Goal: Task Accomplishment & Management: Manage account settings

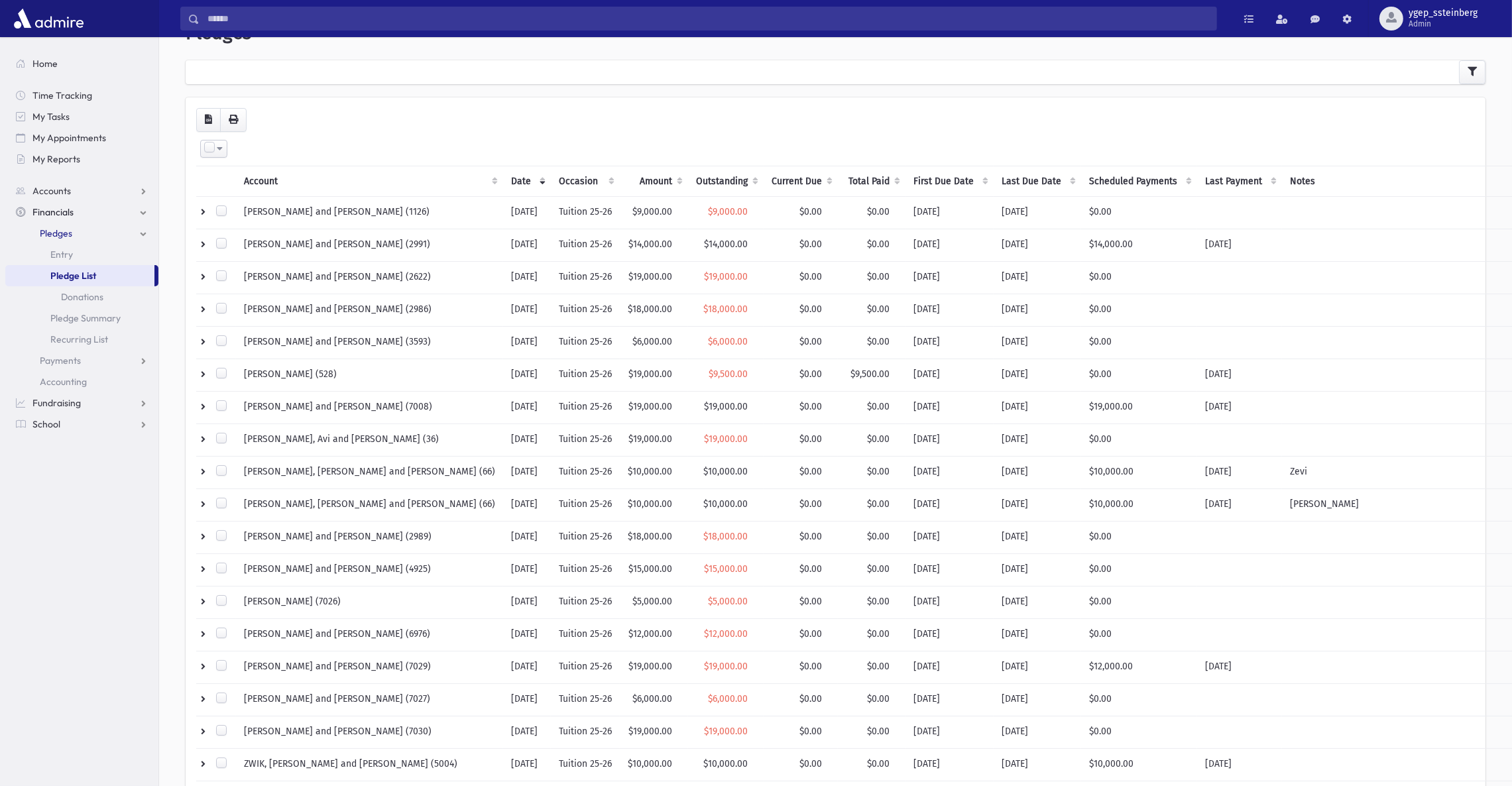
scroll to position [29, 0]
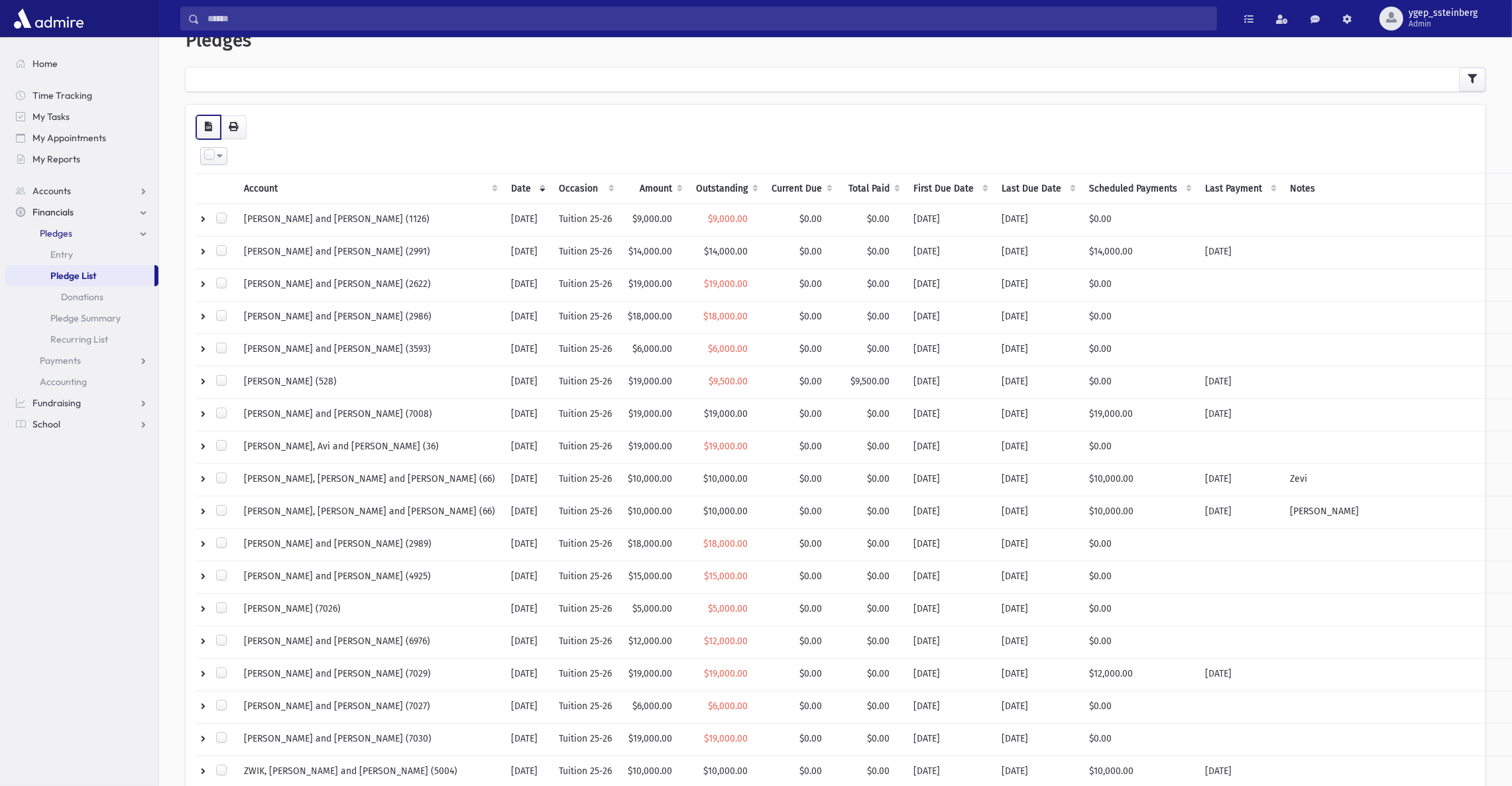
click at [201, 125] on button "button" at bounding box center [208, 127] width 25 height 24
click at [764, 186] on th "Current Due" at bounding box center [800, 188] width 74 height 31
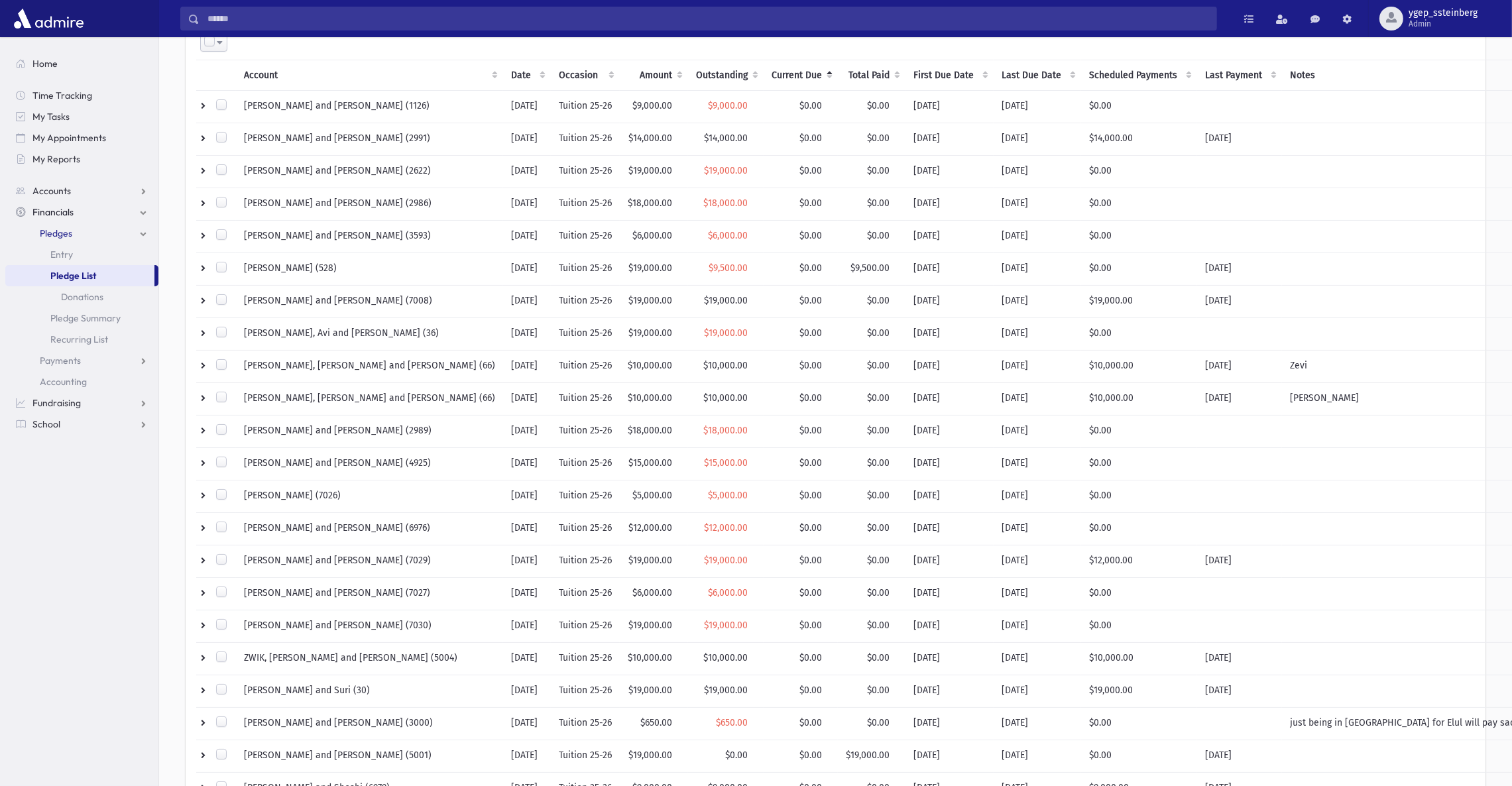
scroll to position [0, 0]
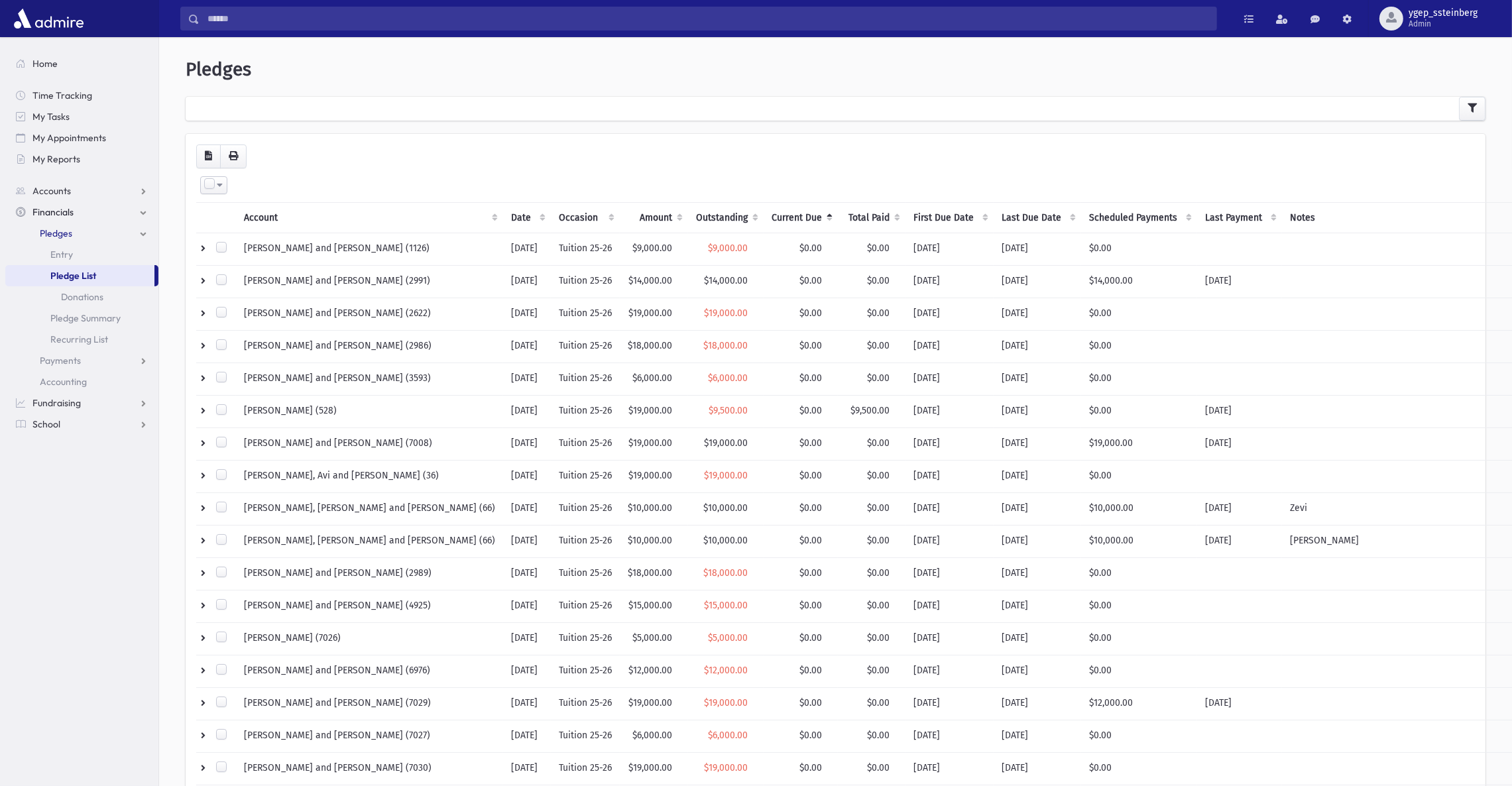
click at [764, 216] on th "Current Due" at bounding box center [800, 217] width 74 height 31
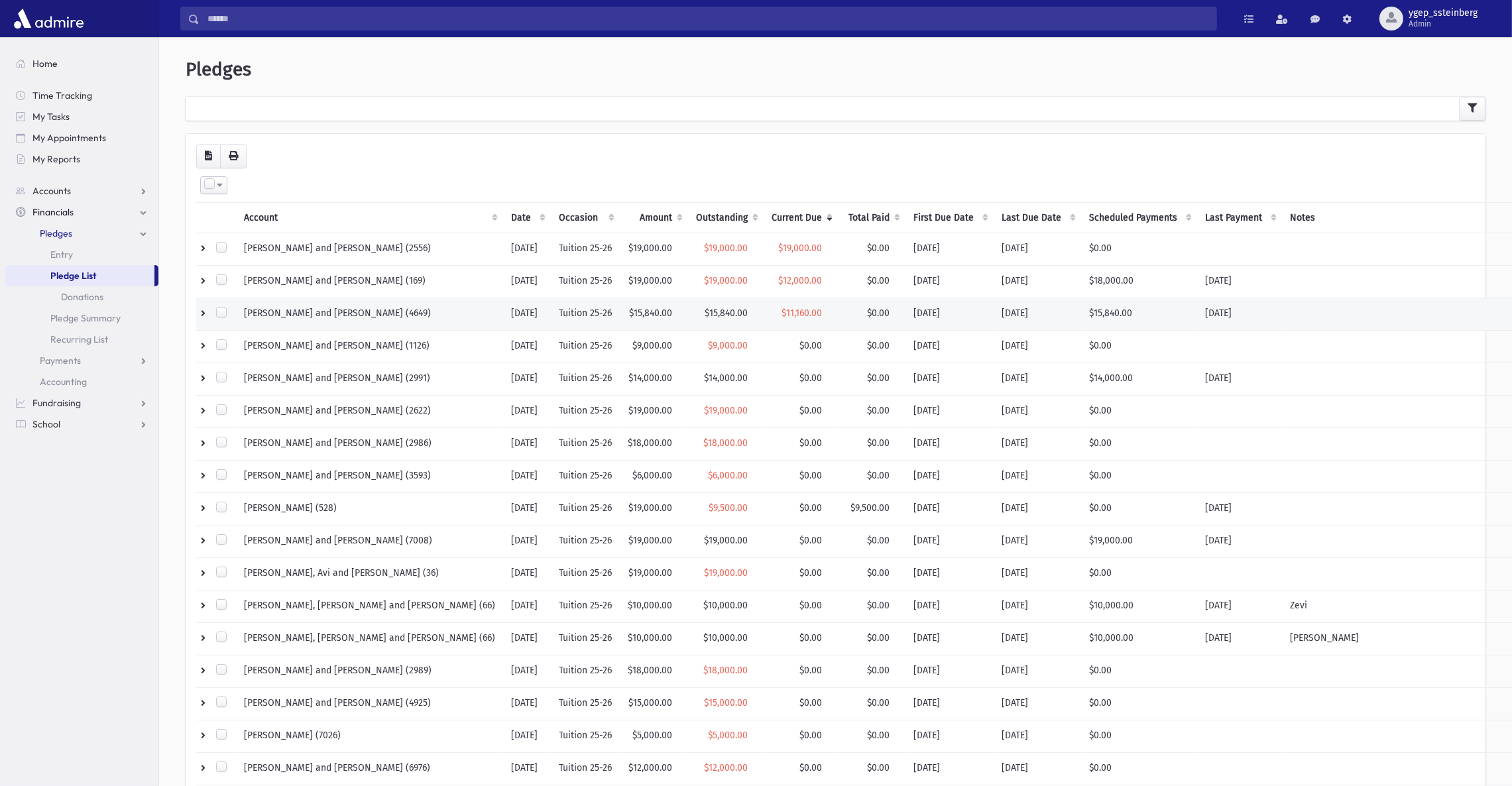
click at [353, 317] on td "BENTOLILA, Mordechai and Mercedes (4649)" at bounding box center [369, 314] width 267 height 32
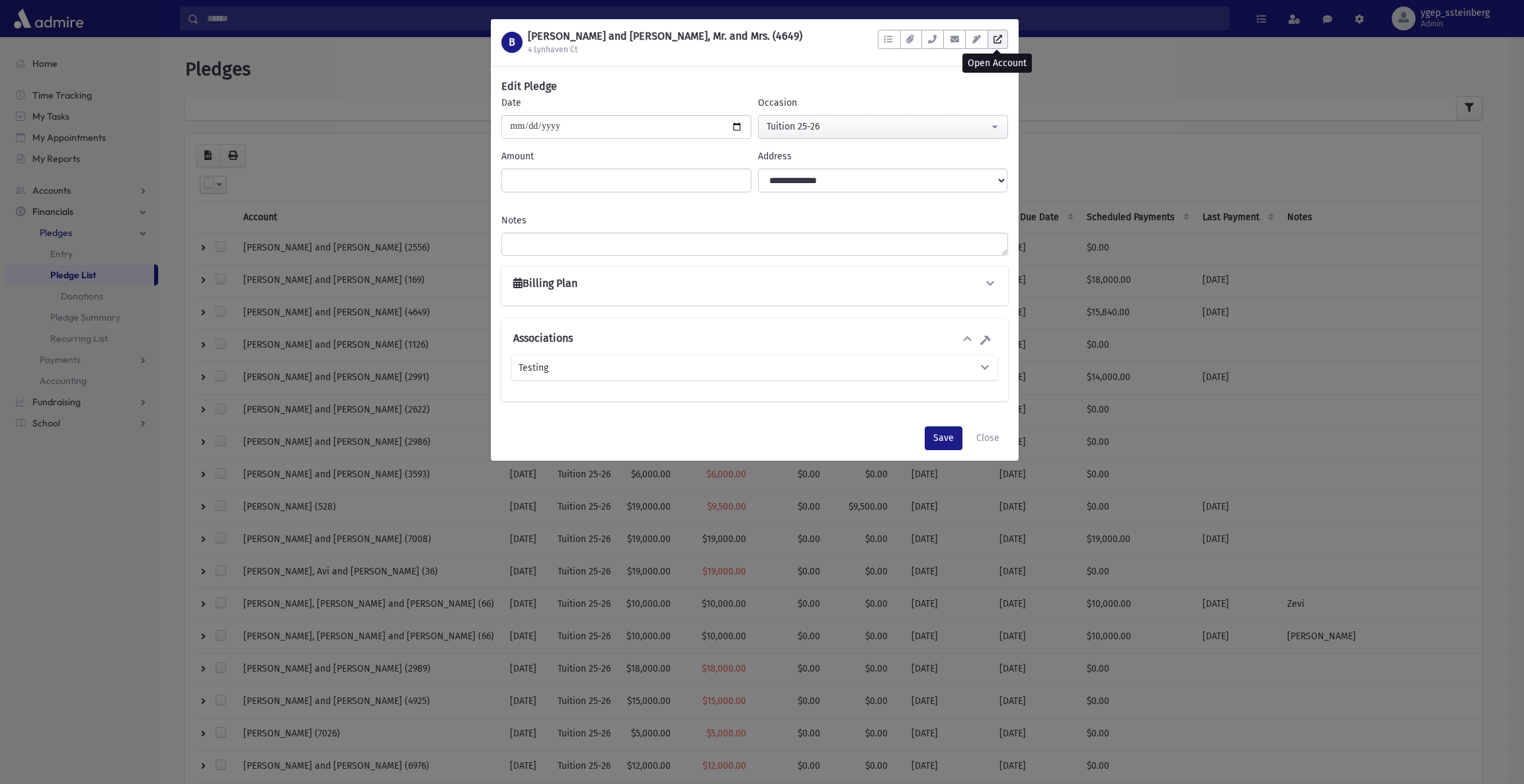
click at [999, 38] on icon at bounding box center [997, 39] width 8 height 8
click at [990, 436] on button "Close" at bounding box center [988, 439] width 41 height 24
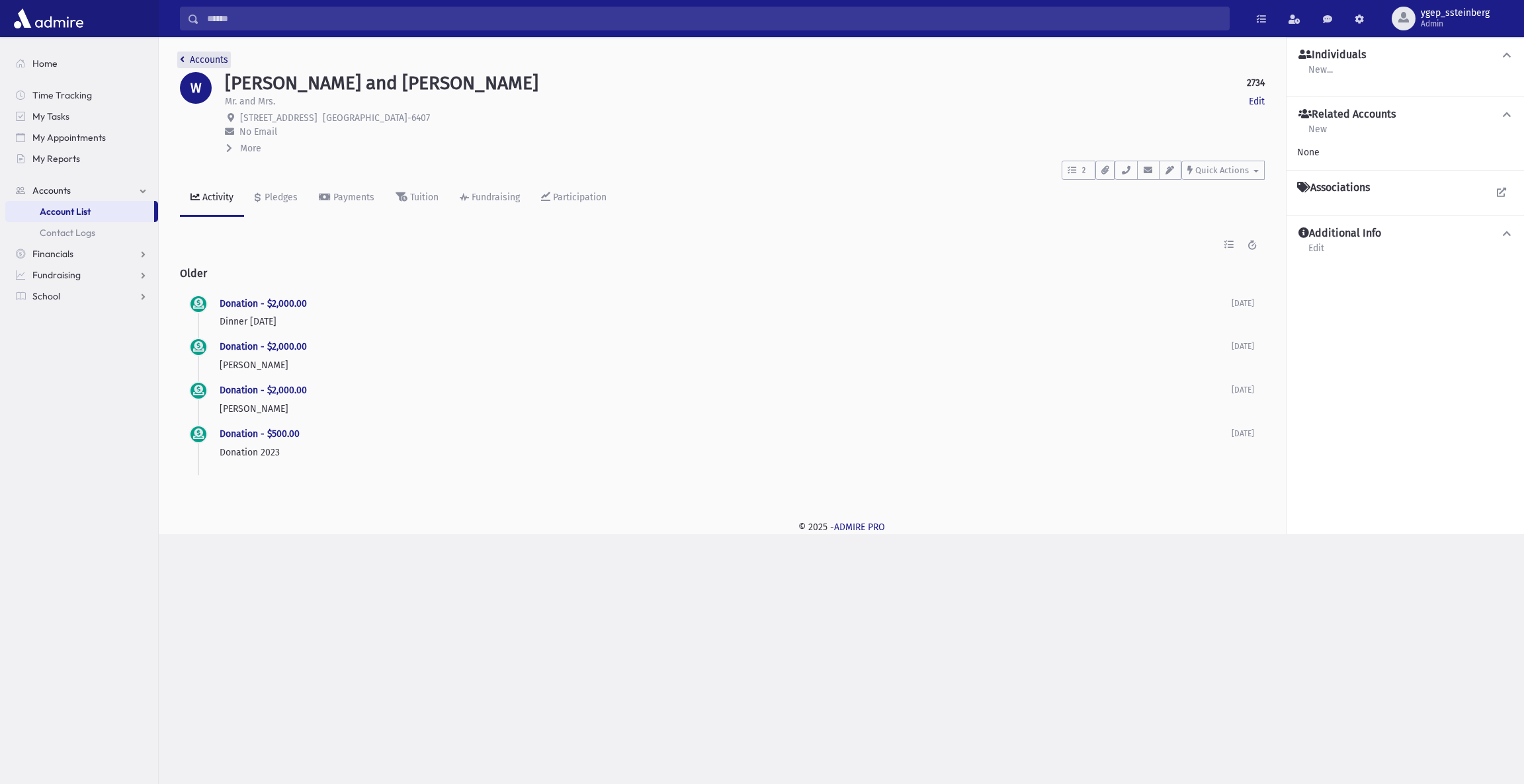
click at [210, 55] on link "Accounts" at bounding box center [203, 59] width 48 height 11
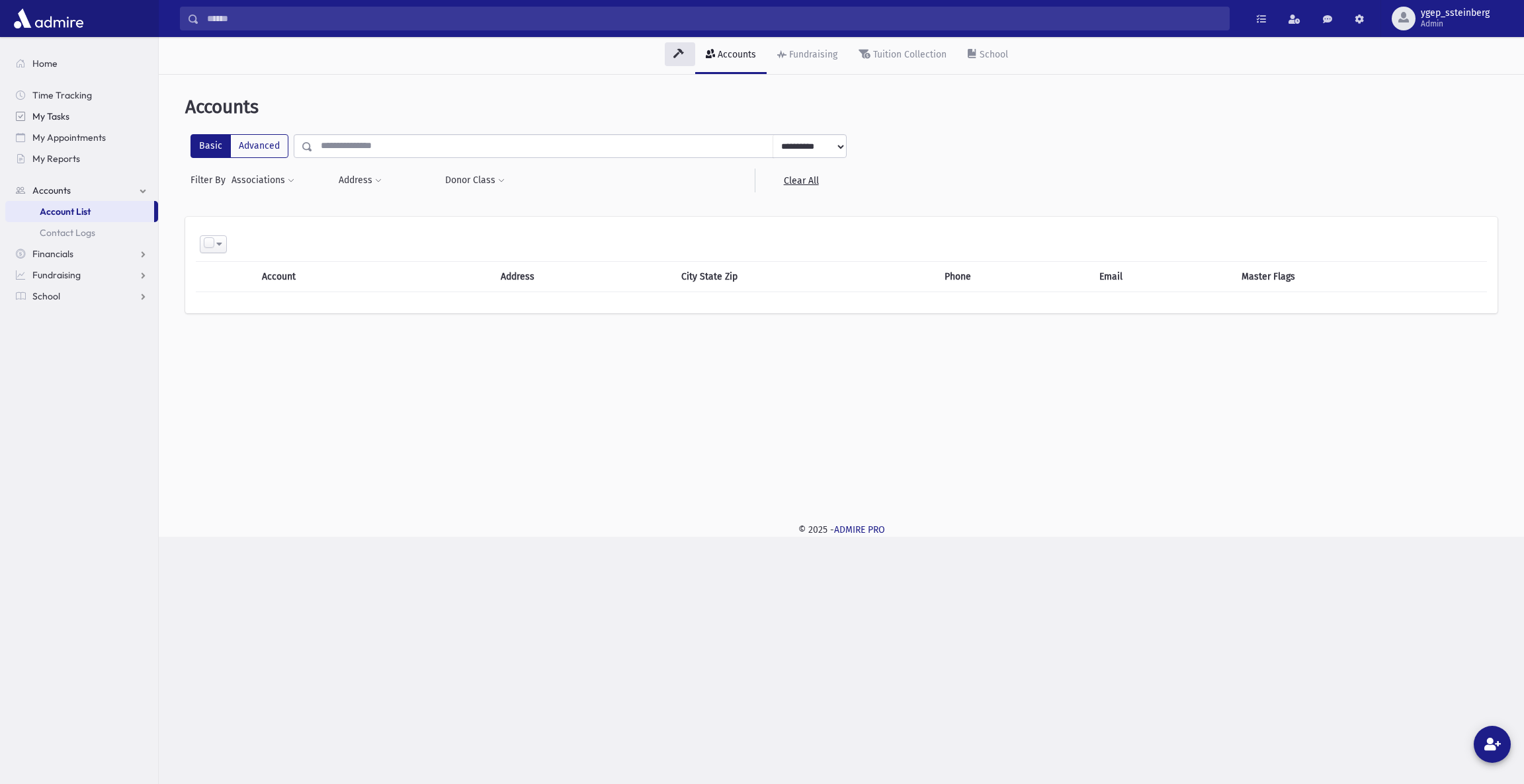
click at [66, 121] on span "My Tasks" at bounding box center [51, 116] width 37 height 12
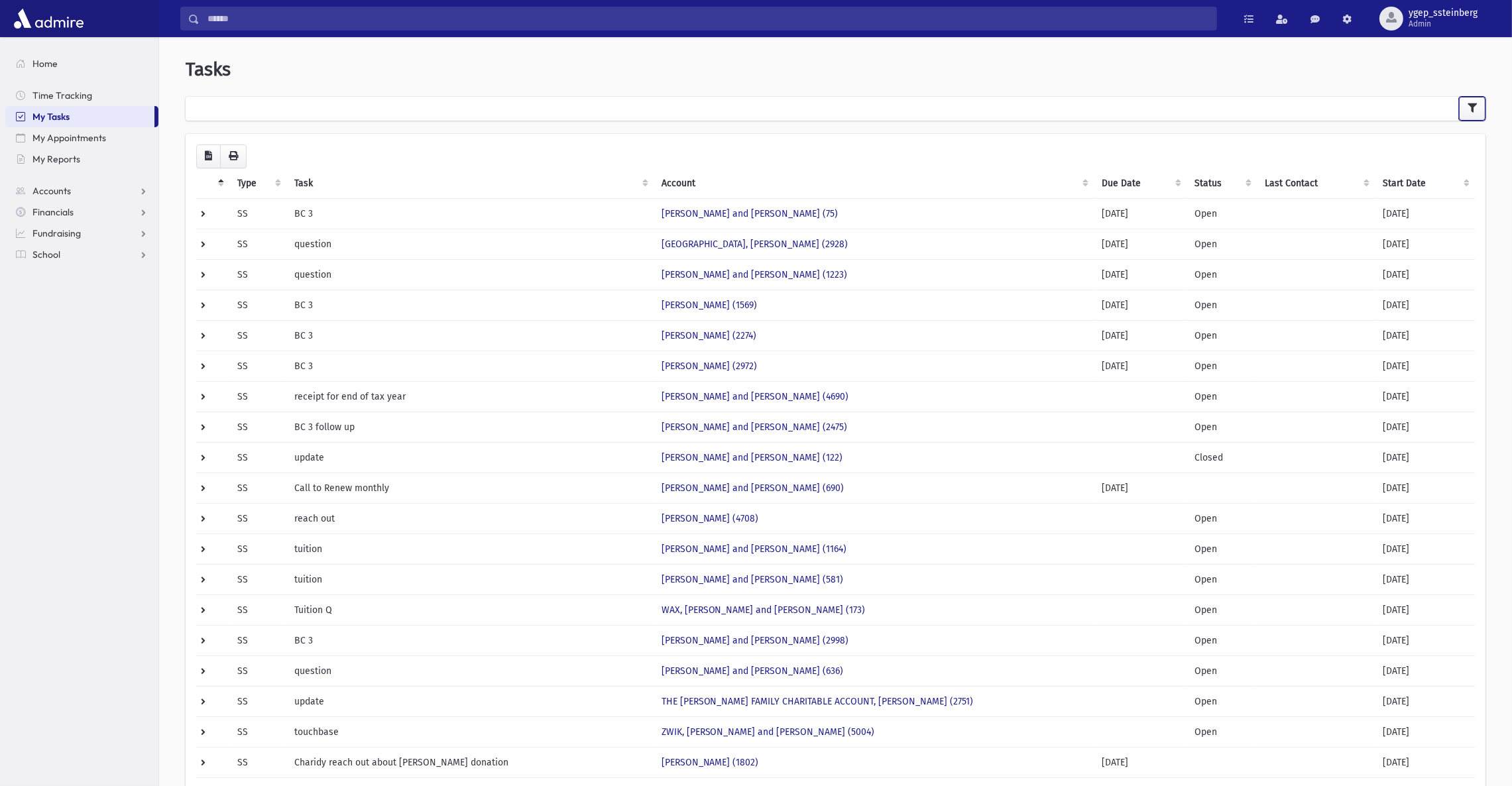
click at [1472, 104] on icon "button" at bounding box center [1471, 108] width 9 height 9
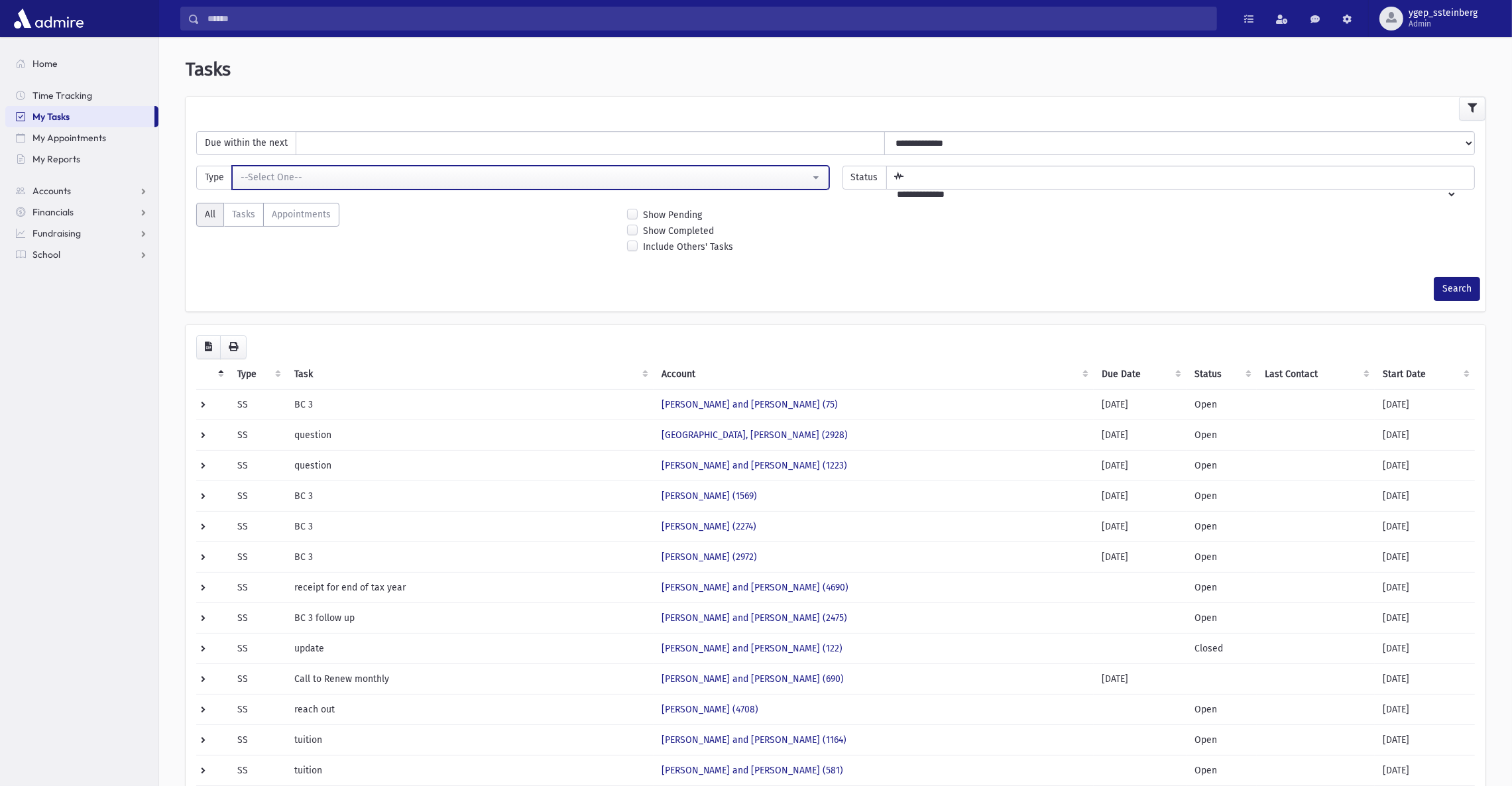
click at [303, 182] on div "--Select One--" at bounding box center [525, 177] width 569 height 14
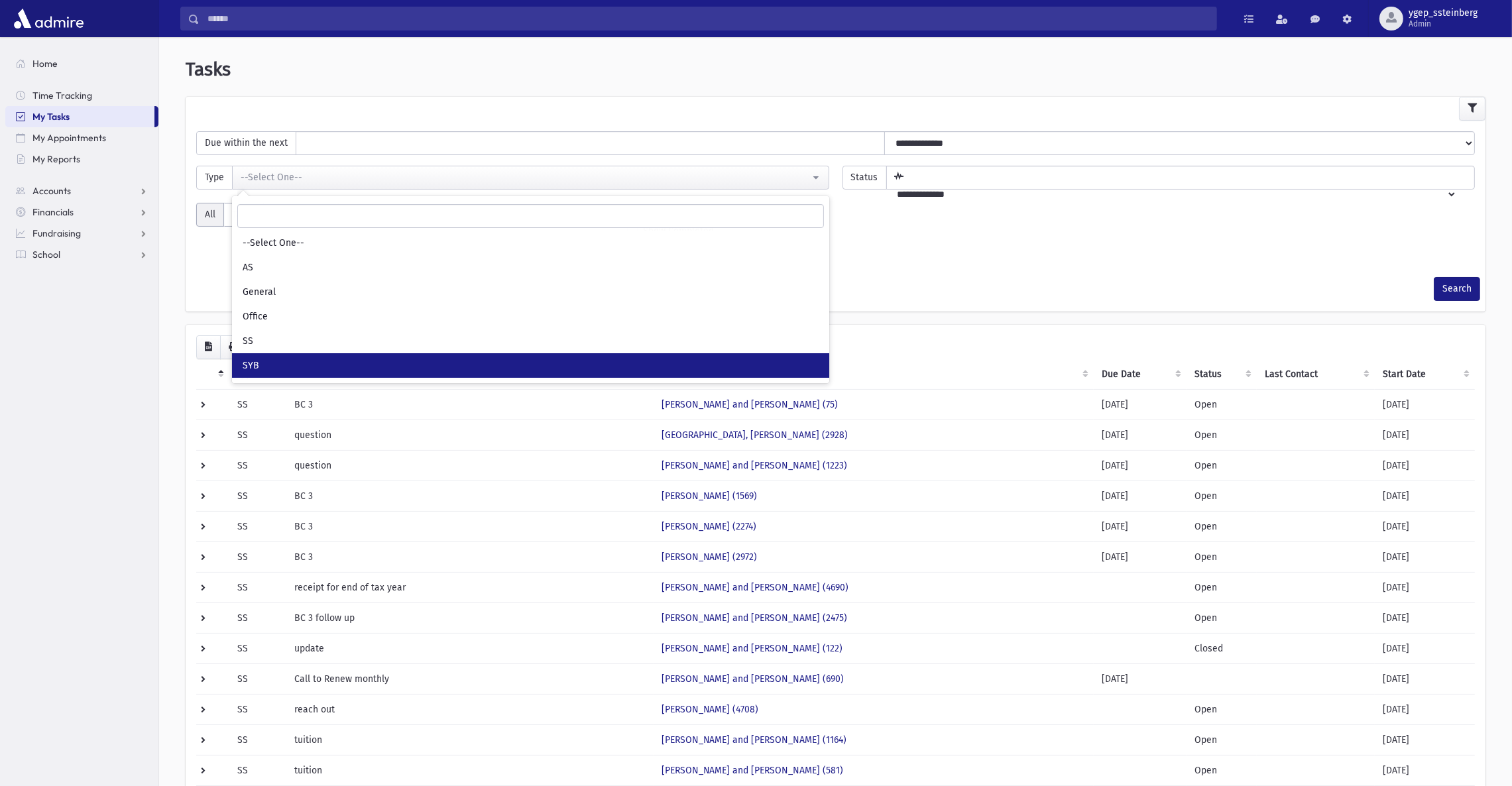
click at [271, 360] on link "SYB" at bounding box center [530, 365] width 597 height 25
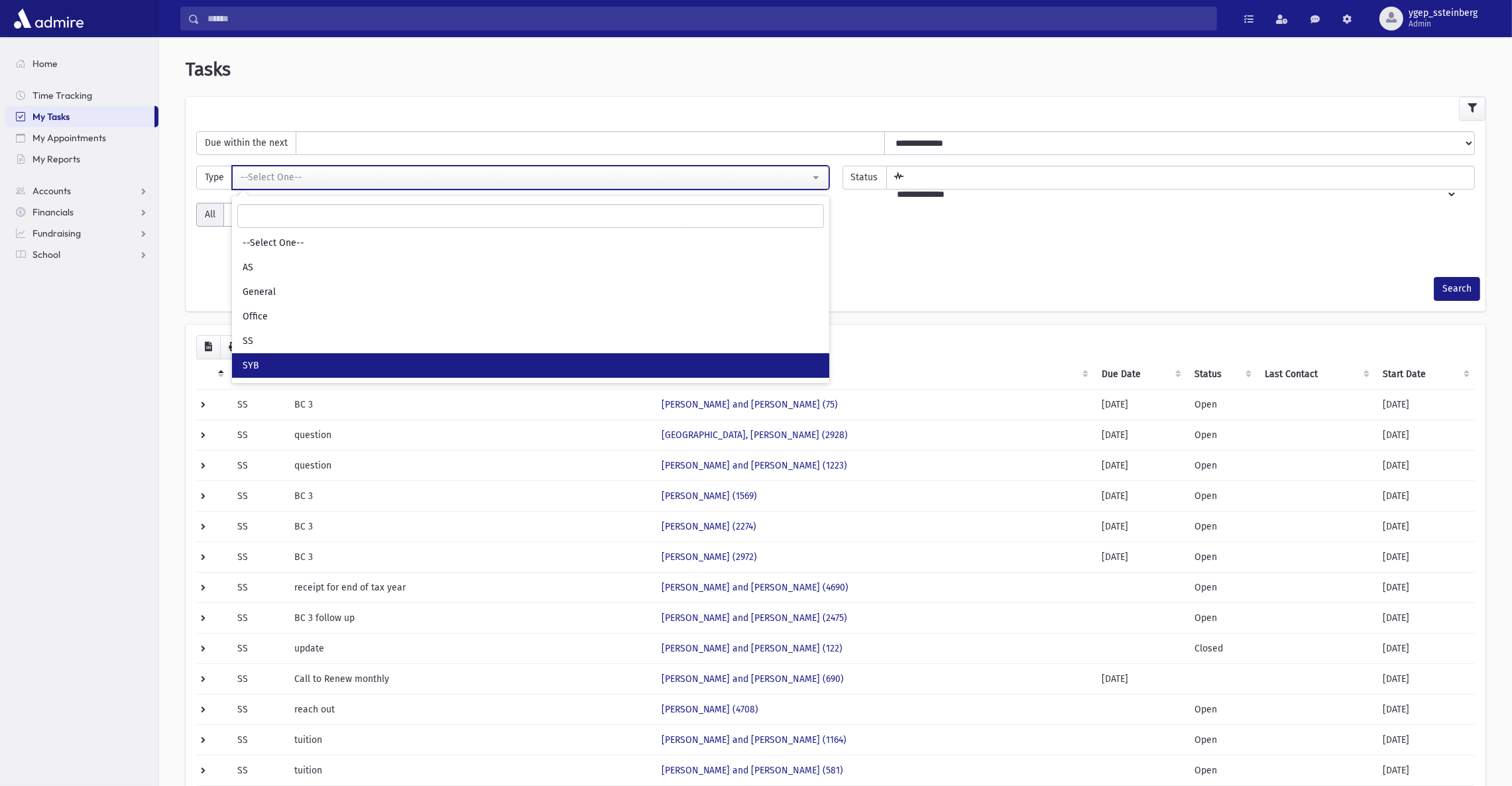
select select "*"
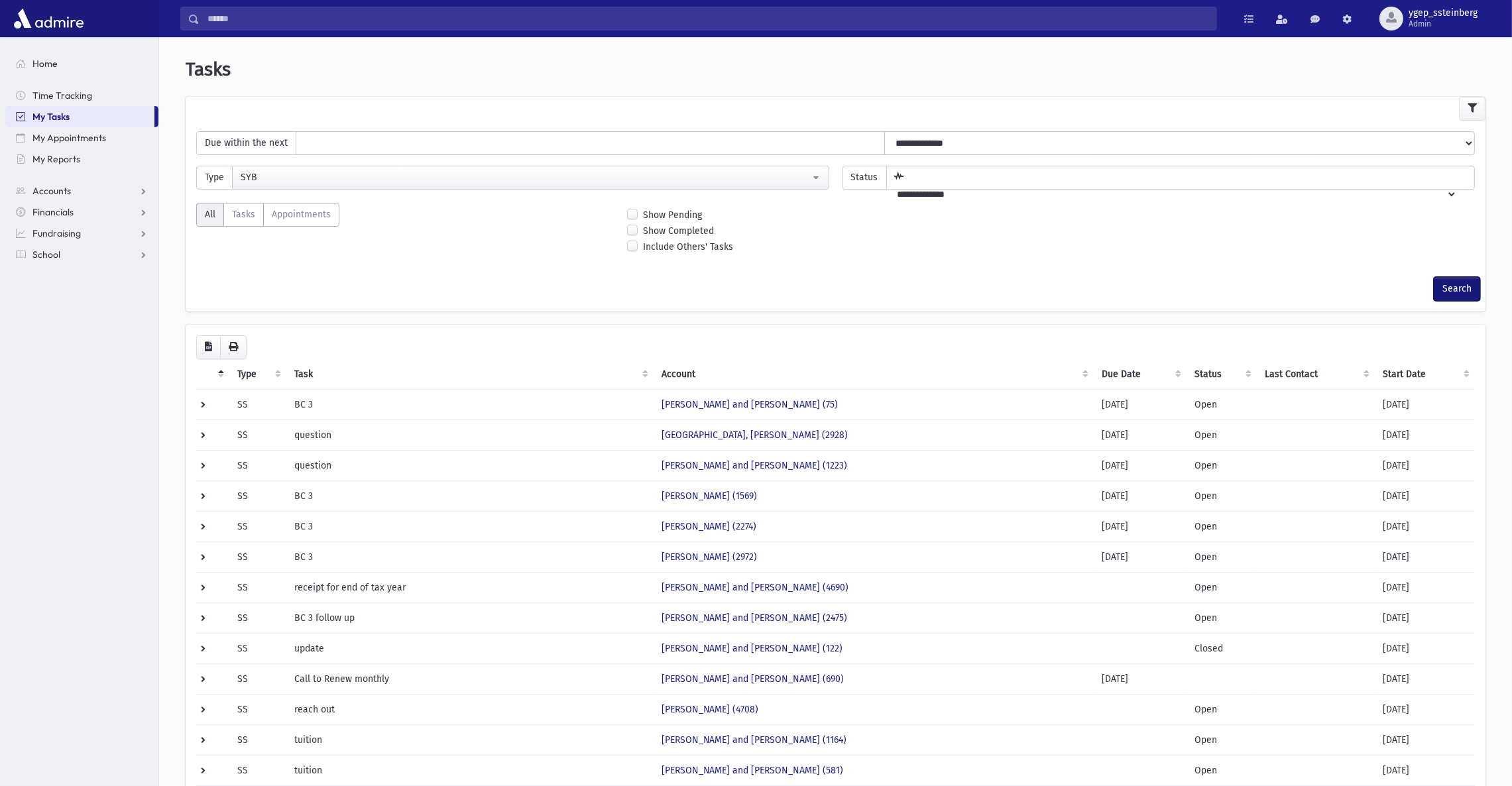
click at [1467, 280] on button "Search" at bounding box center [1457, 289] width 47 height 24
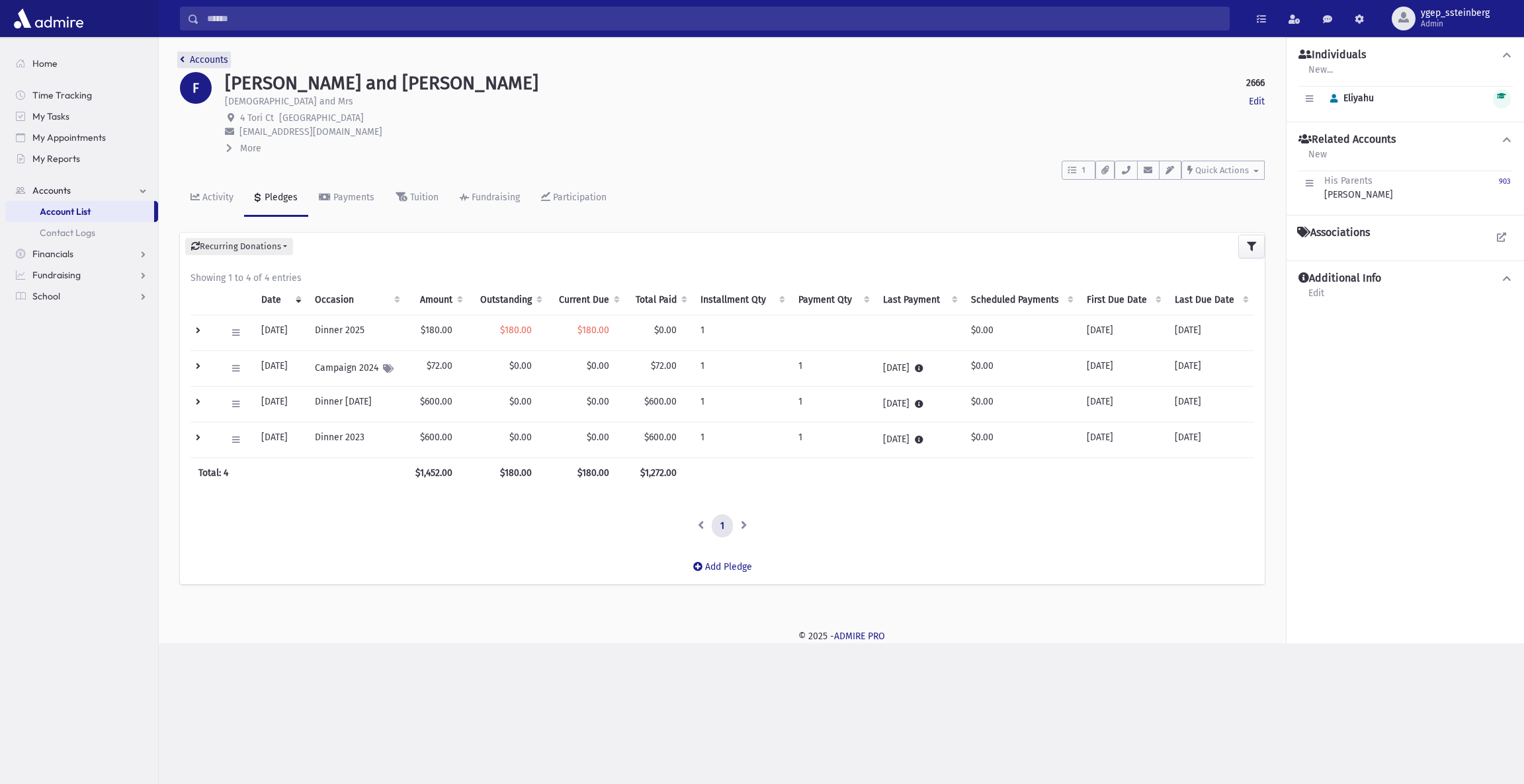
click at [213, 56] on link "Accounts" at bounding box center [203, 59] width 48 height 11
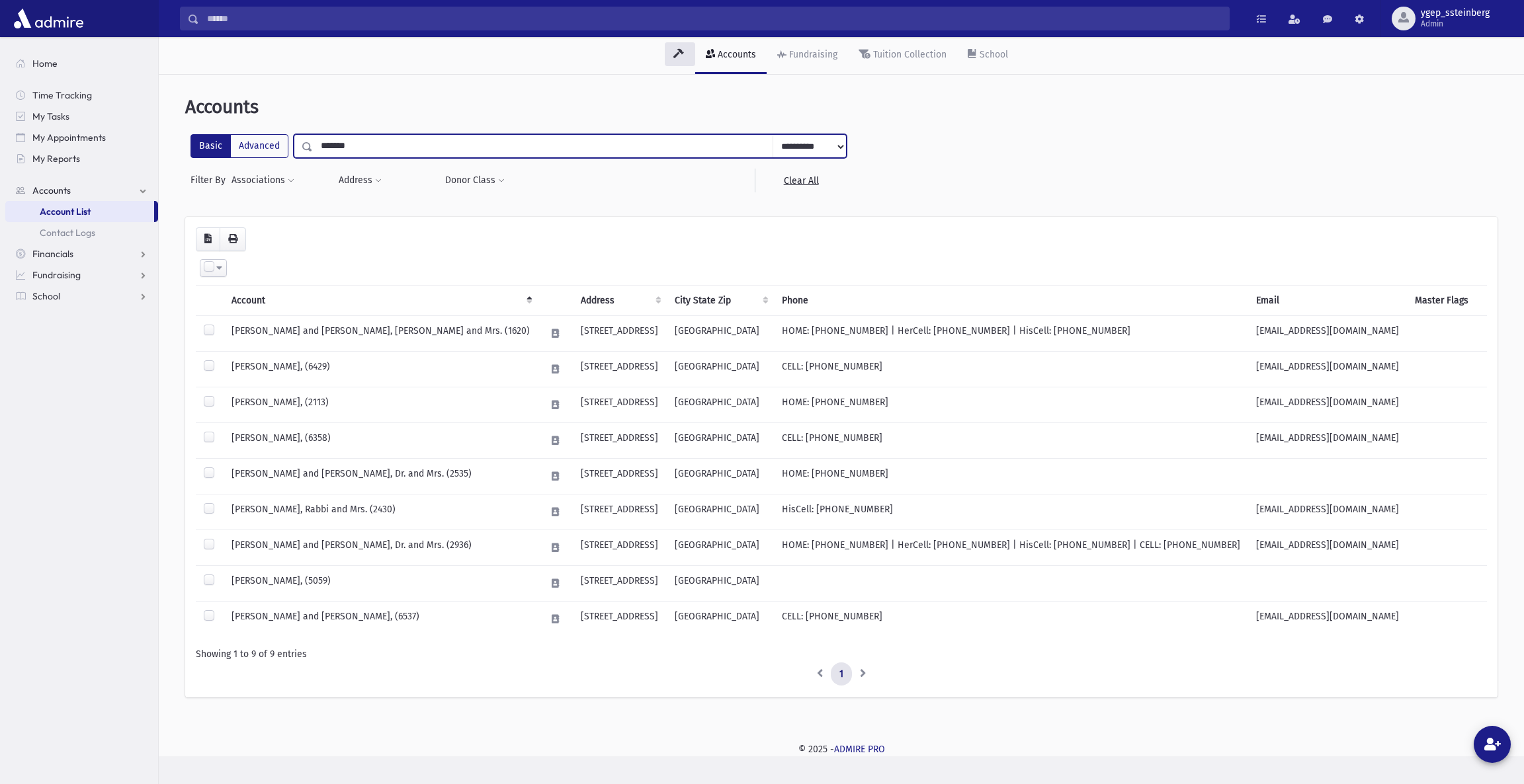
drag, startPoint x: 367, startPoint y: 150, endPoint x: 199, endPoint y: 158, distance: 168.2
click at [199, 158] on div "**********" at bounding box center [518, 163] width 666 height 58
type input "****"
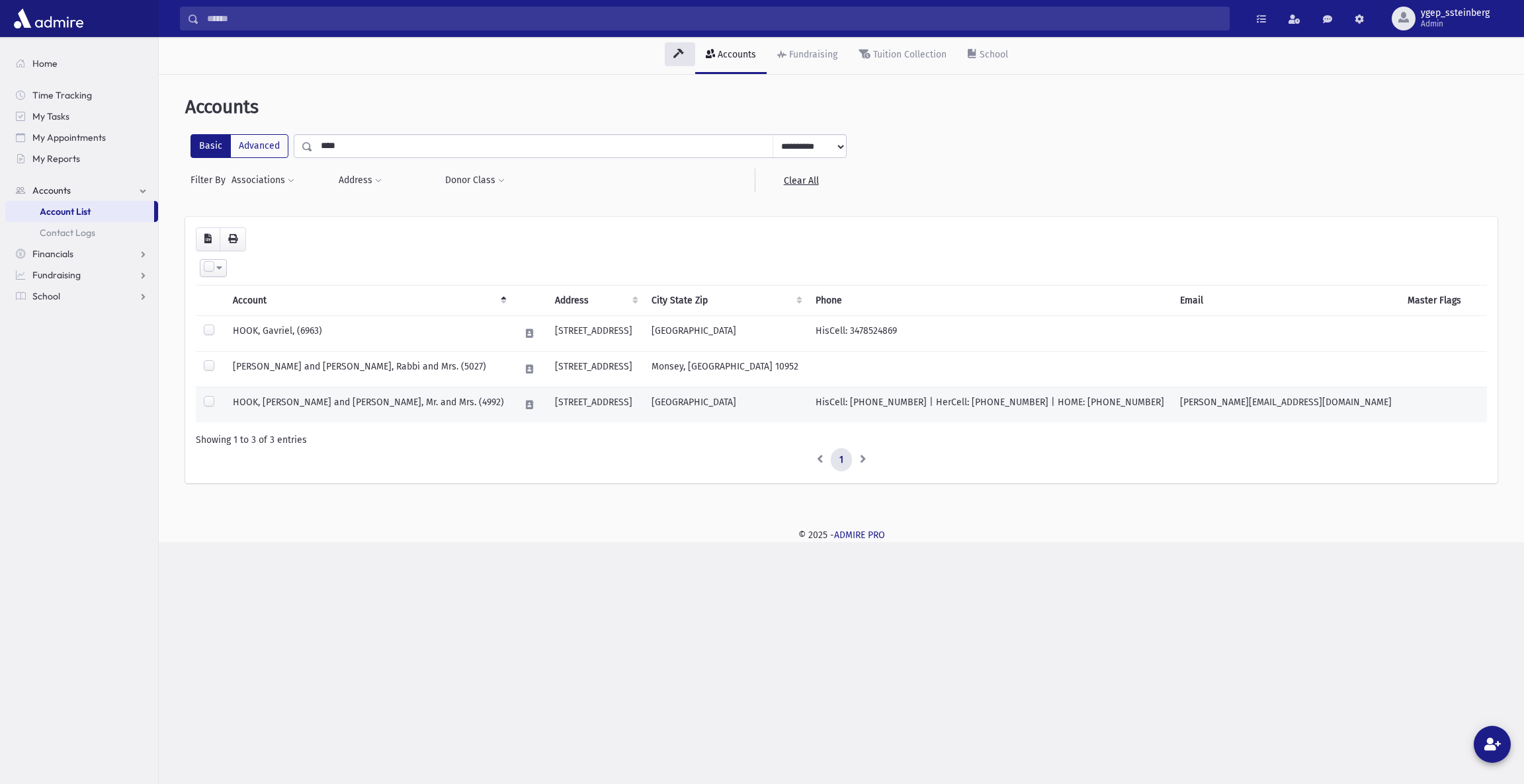
click at [348, 395] on td "HOOK, [PERSON_NAME] and [PERSON_NAME], Mr. and Mrs. (4992)" at bounding box center [368, 405] width 287 height 36
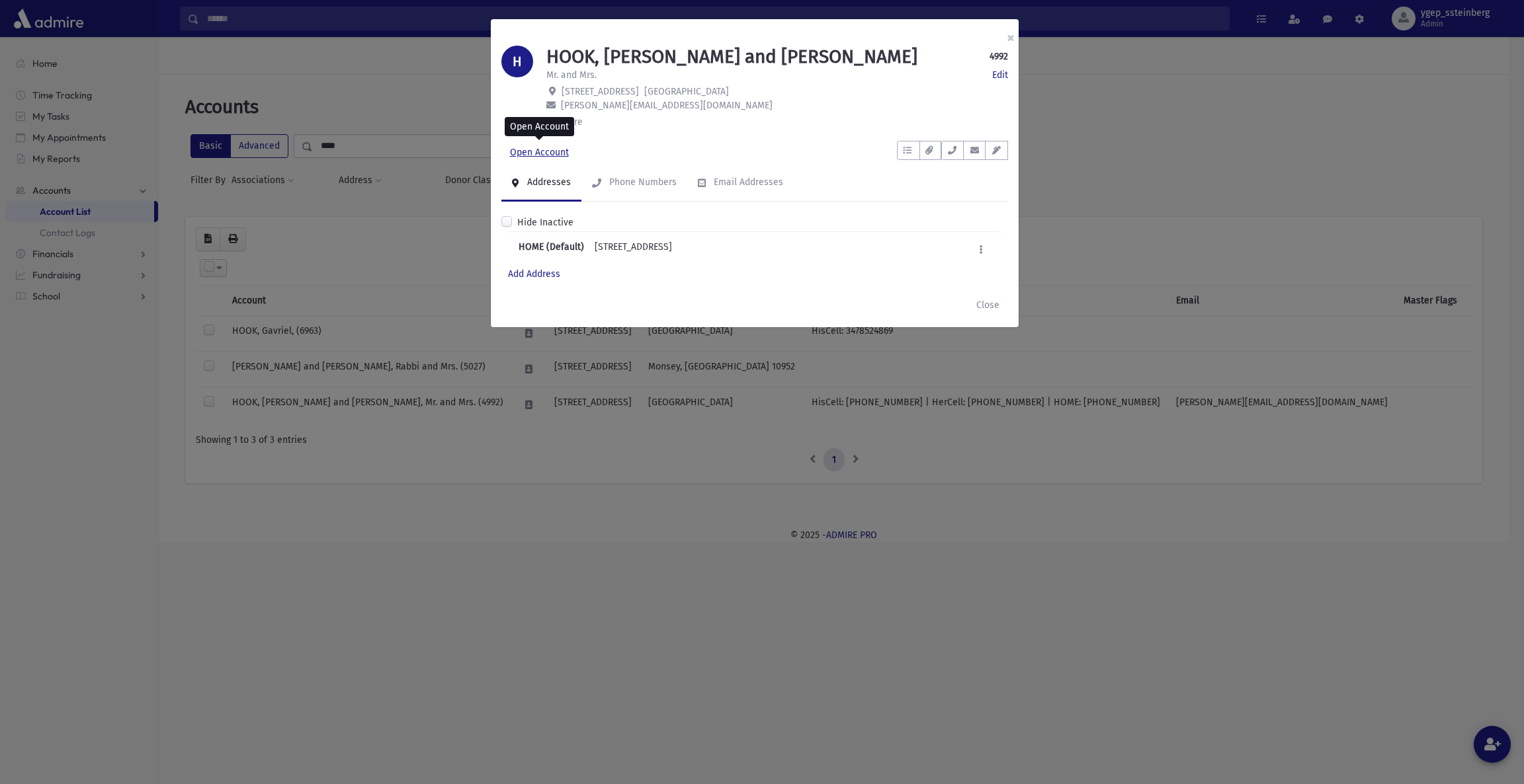
click at [543, 152] on link "Open Account" at bounding box center [539, 152] width 76 height 24
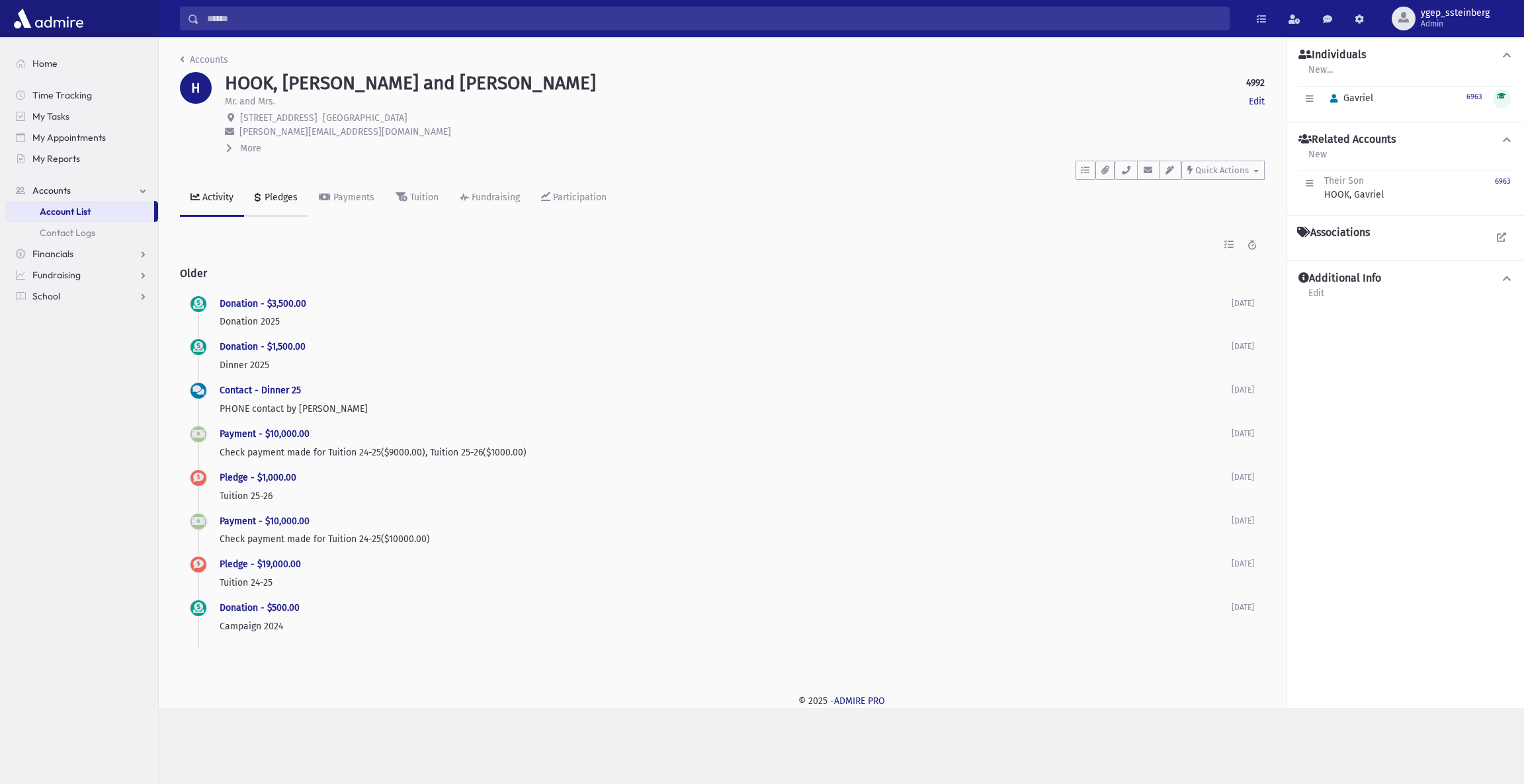
click at [273, 194] on div "Pledges" at bounding box center [279, 197] width 36 height 11
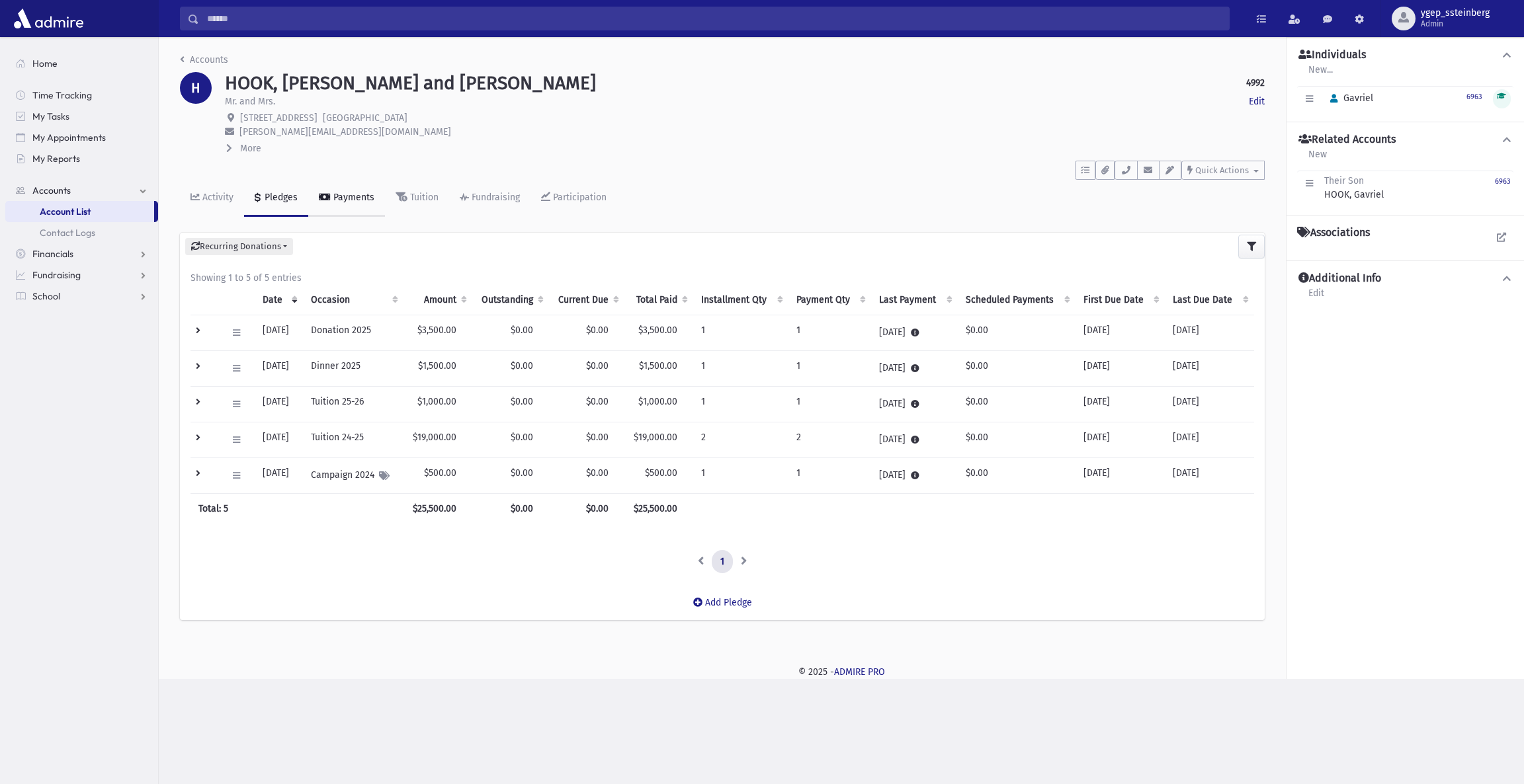
click at [343, 192] on div "Payments" at bounding box center [353, 197] width 44 height 11
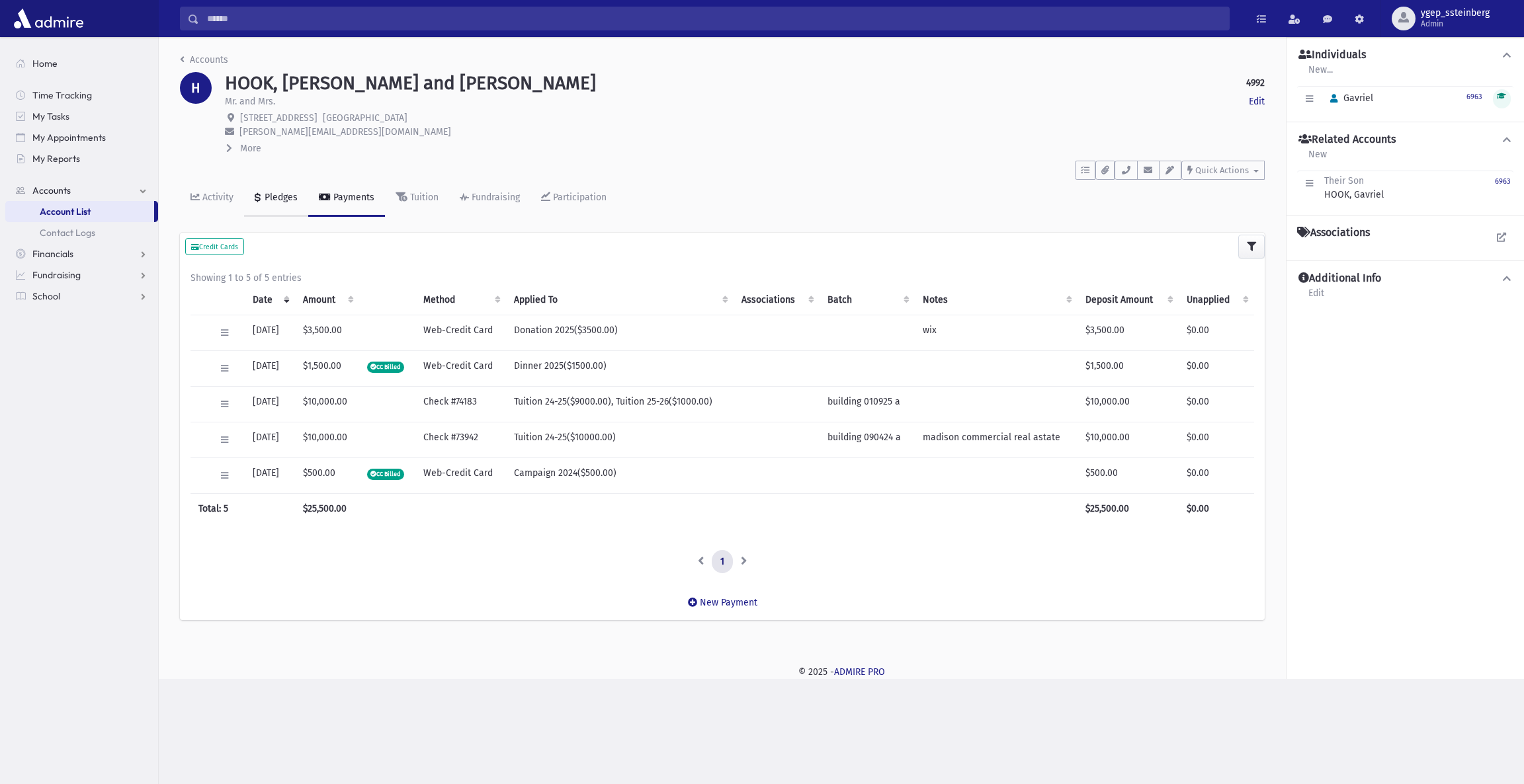
click at [284, 194] on div "Pledges" at bounding box center [279, 197] width 36 height 11
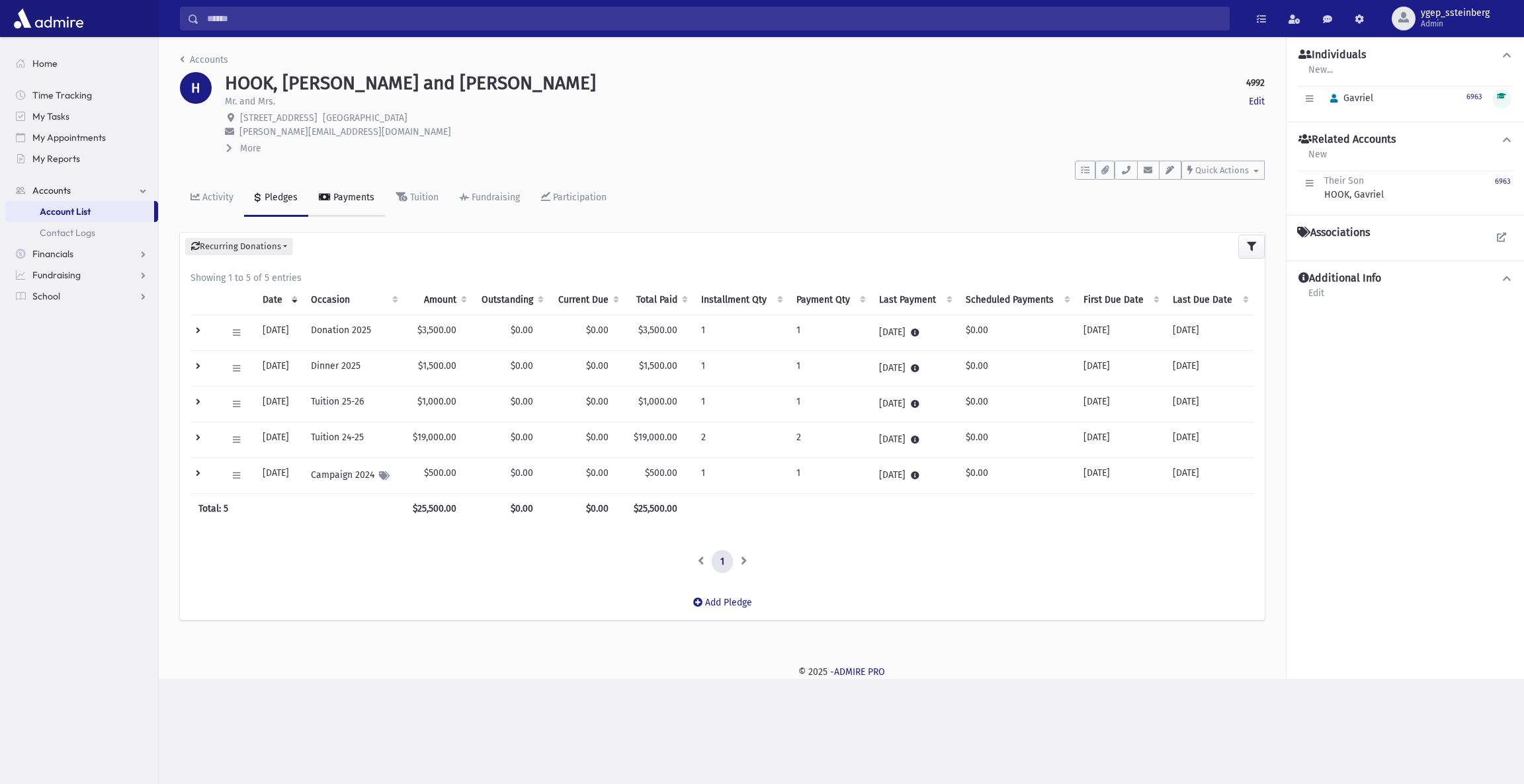
click at [340, 194] on div "Payments" at bounding box center [353, 197] width 44 height 11
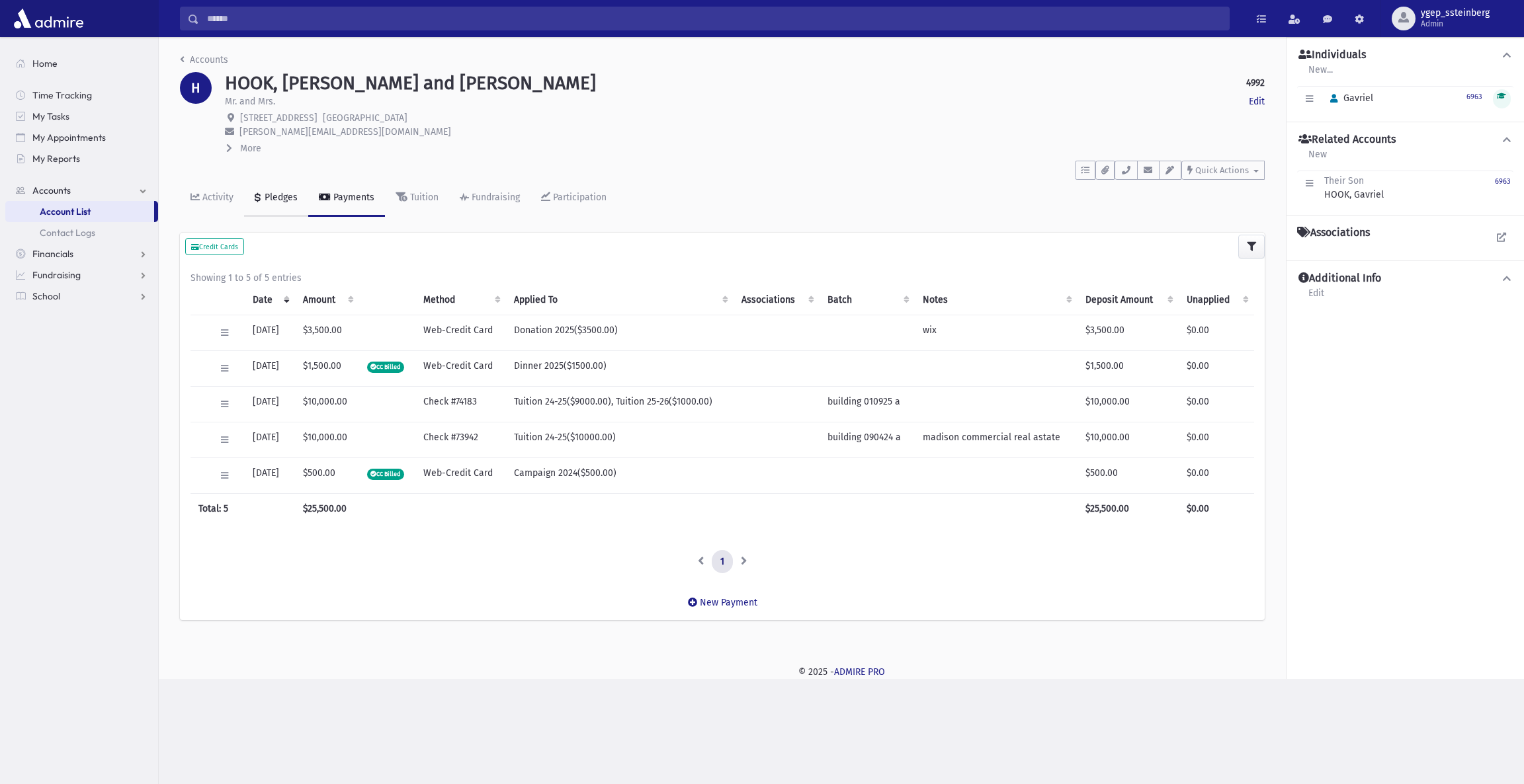
click at [274, 193] on div "Pledges" at bounding box center [279, 197] width 36 height 11
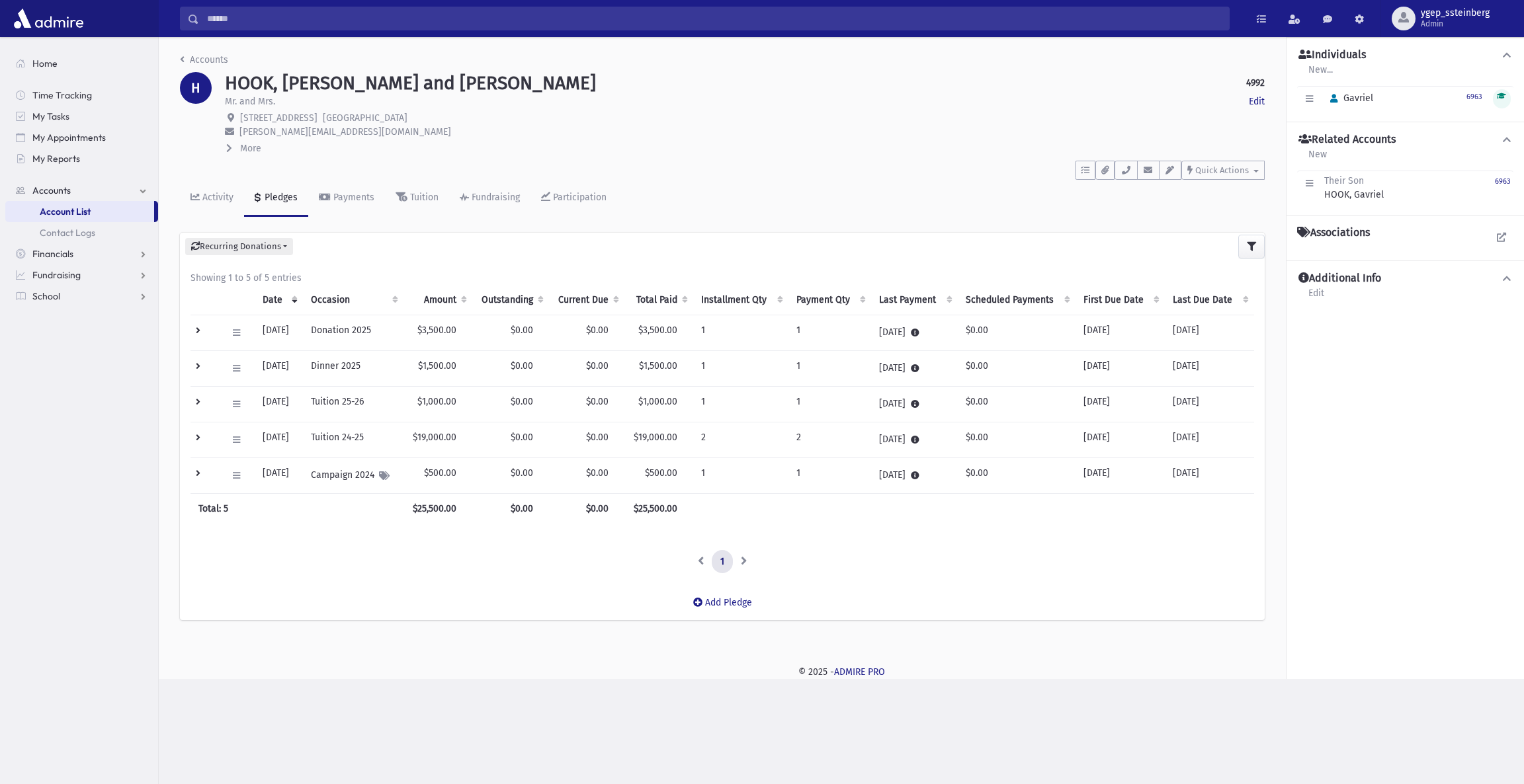
click at [190, 334] on td at bounding box center [205, 333] width 29 height 36
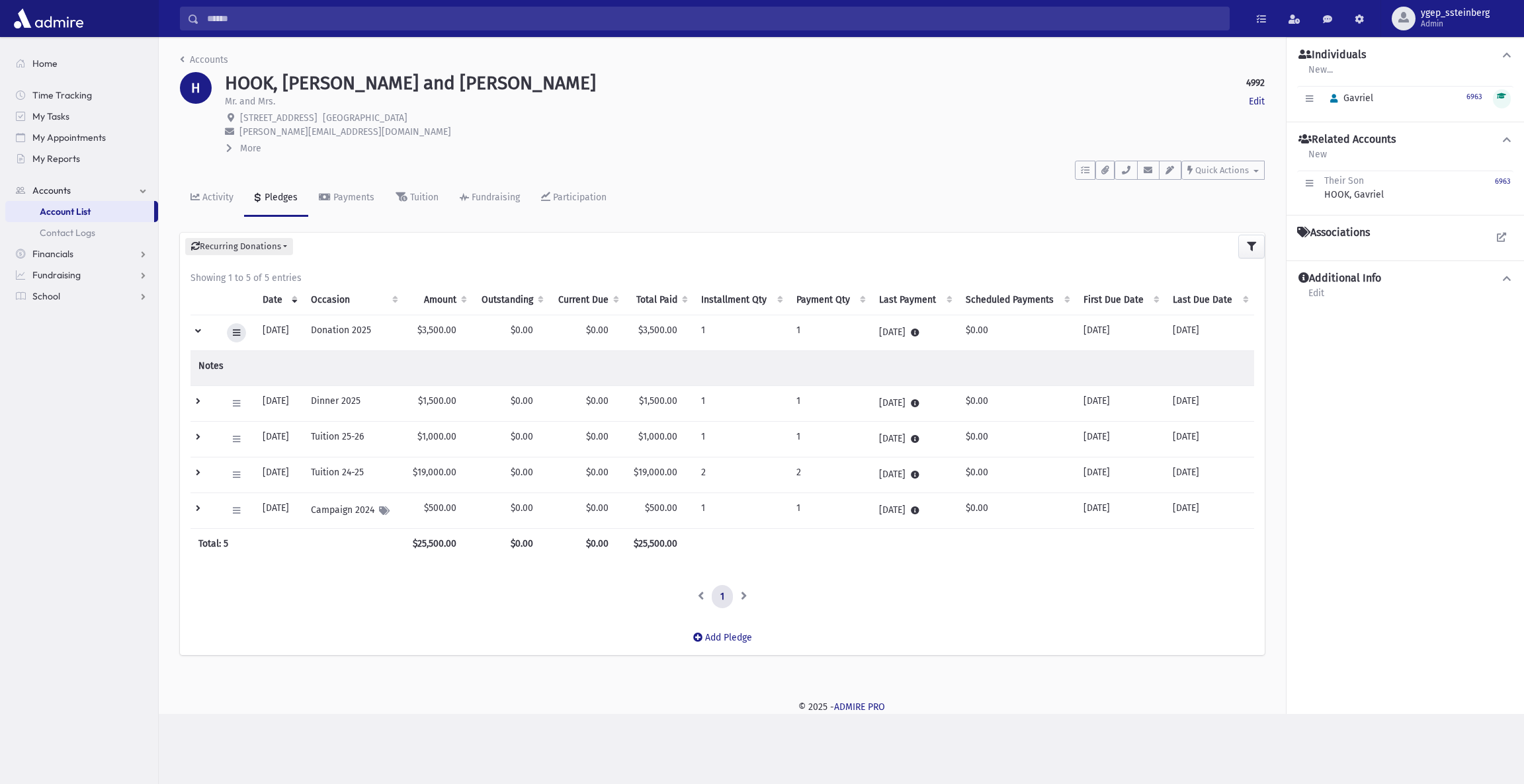
click at [234, 334] on icon at bounding box center [236, 333] width 8 height 8
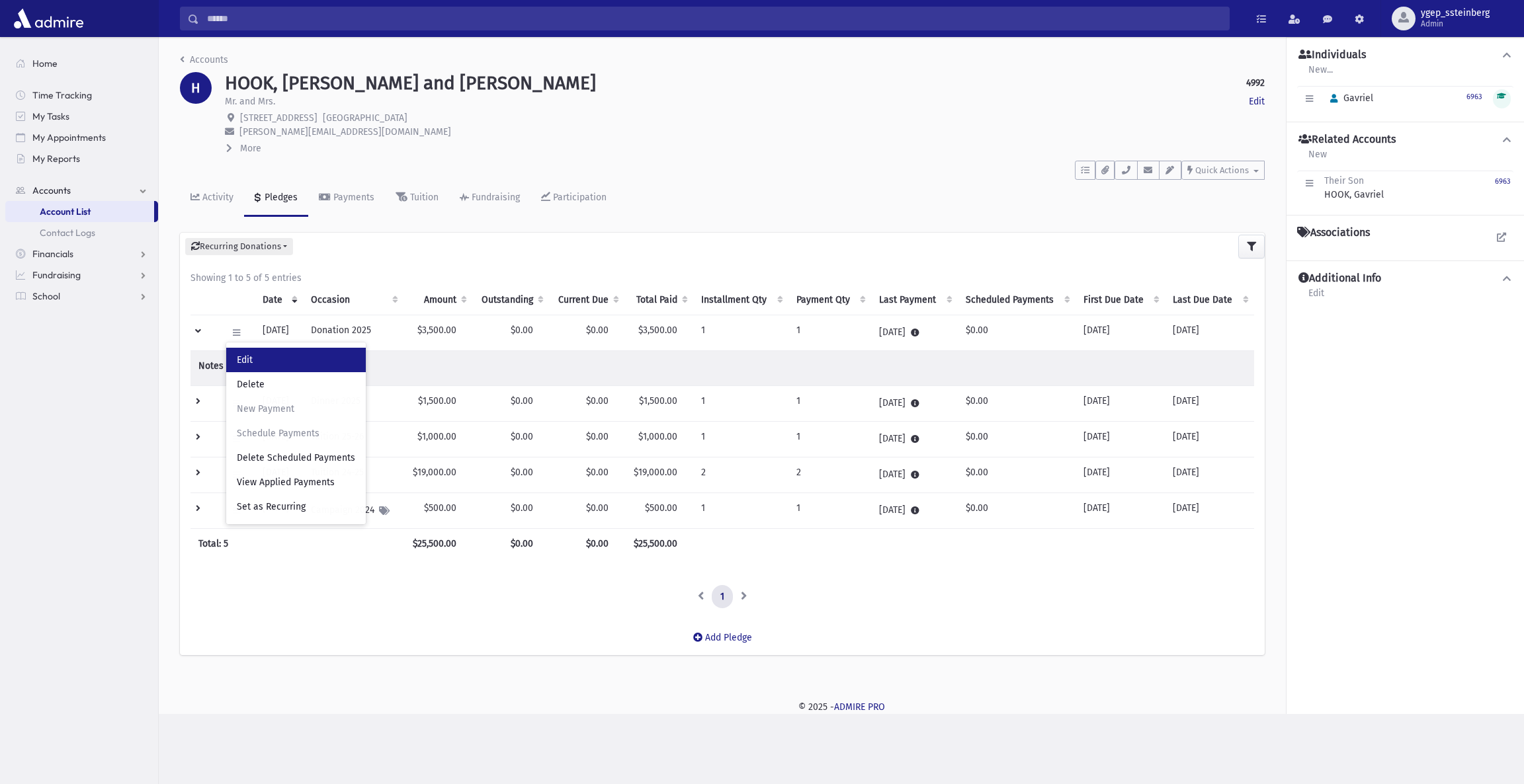
click at [262, 361] on link "Edit" at bounding box center [295, 360] width 140 height 25
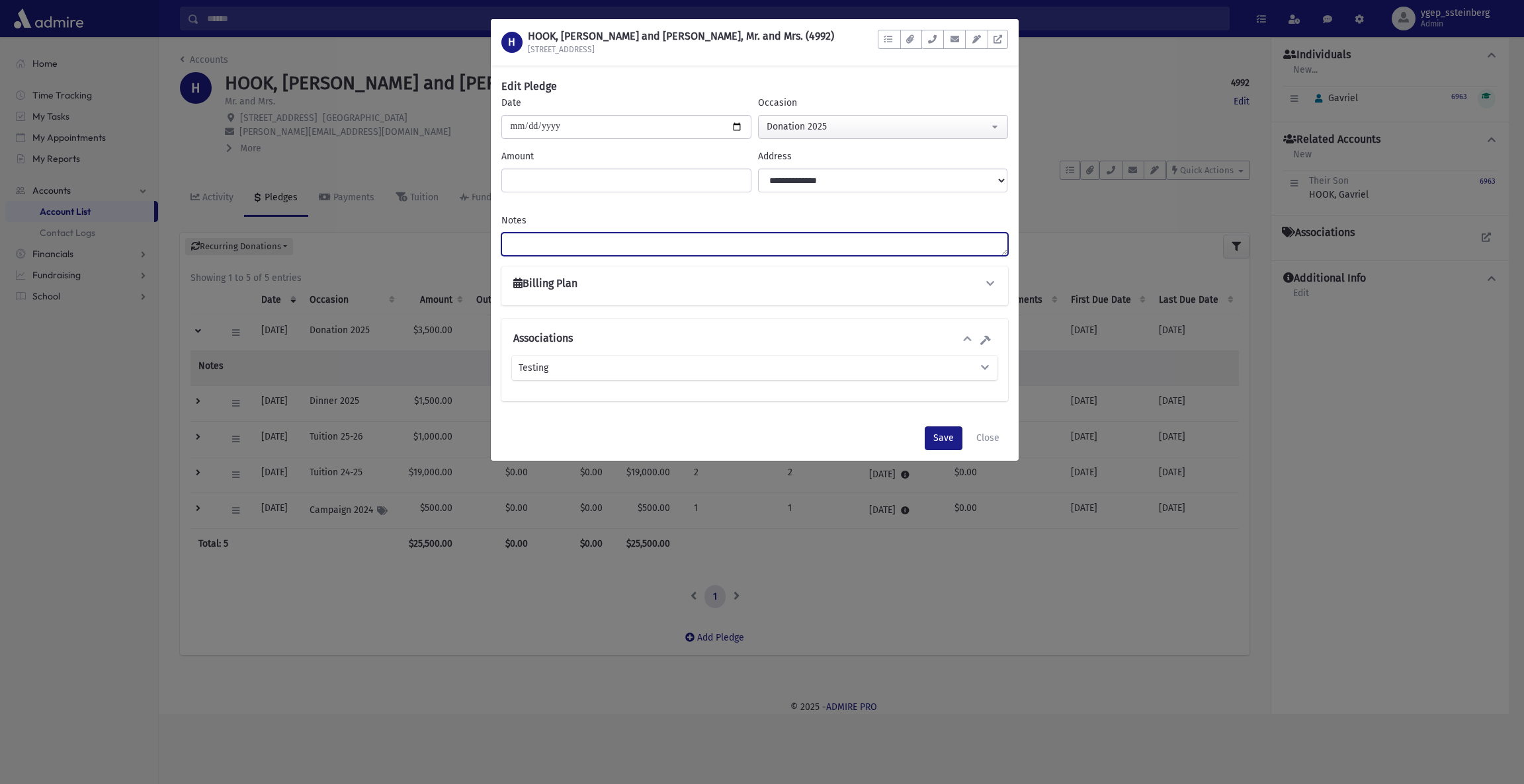
click at [554, 246] on textarea "Notes" at bounding box center [754, 244] width 506 height 23
type textarea "********"
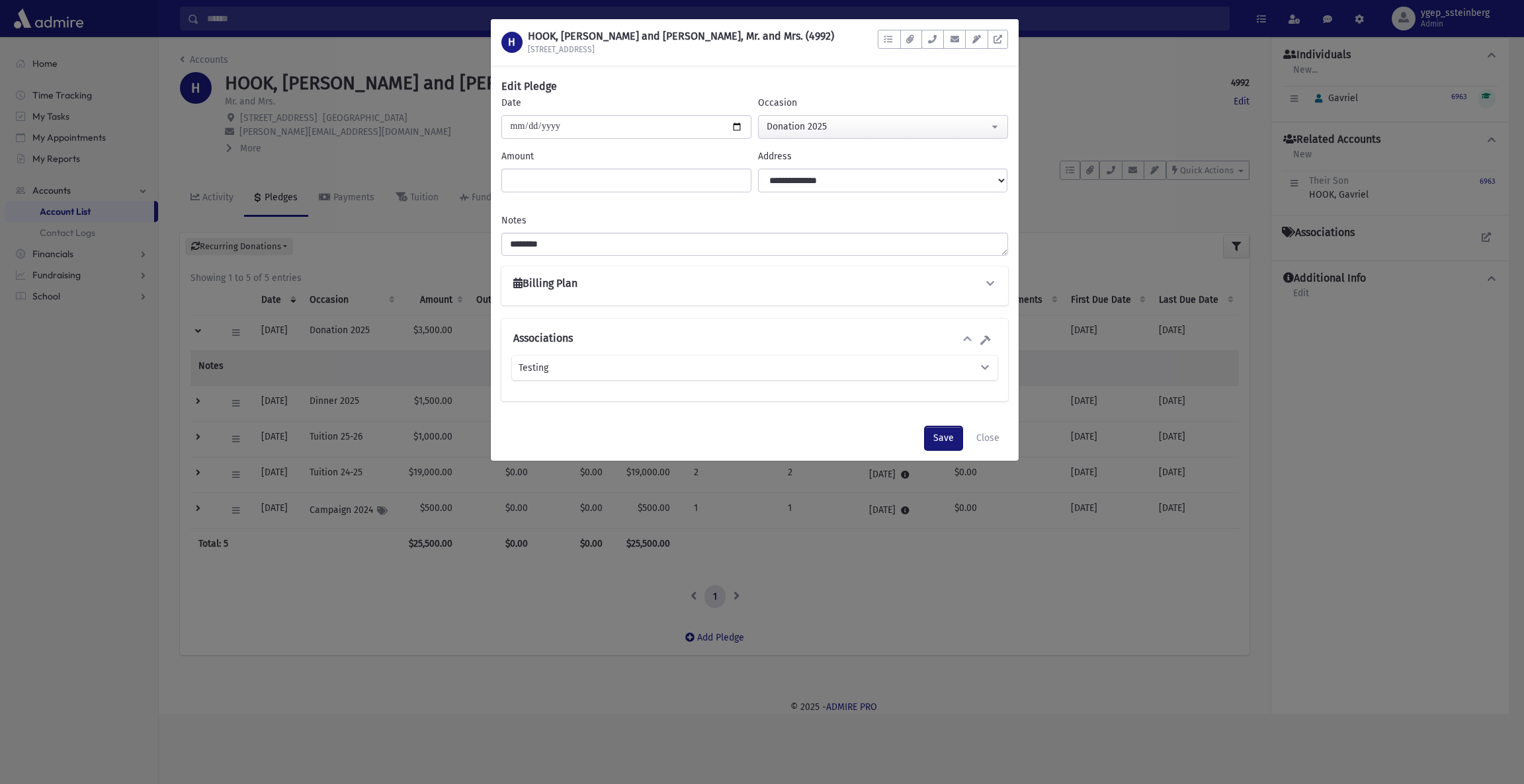
click at [940, 436] on button "Save" at bounding box center [943, 439] width 38 height 24
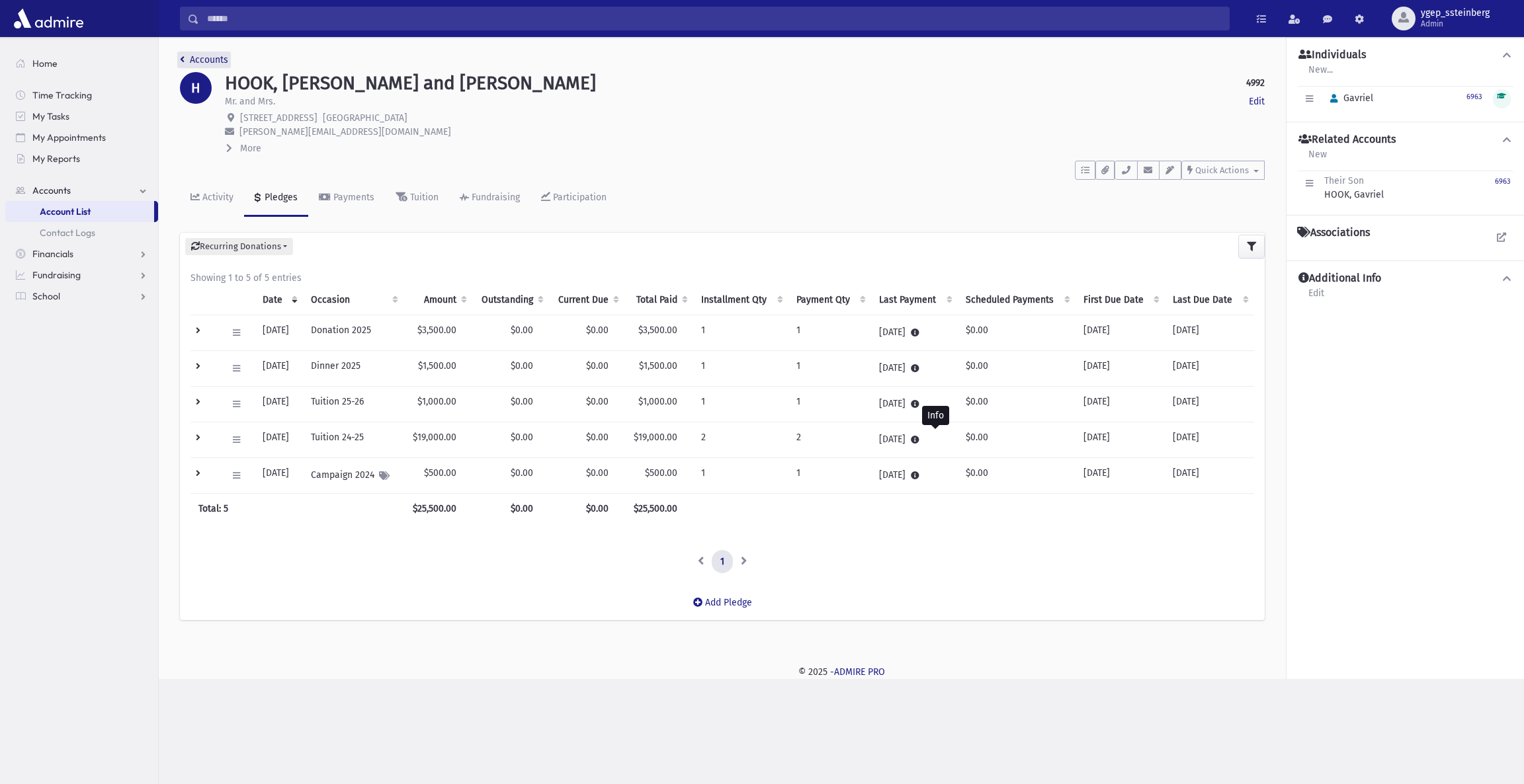
click at [213, 59] on link "Accounts" at bounding box center [203, 59] width 48 height 11
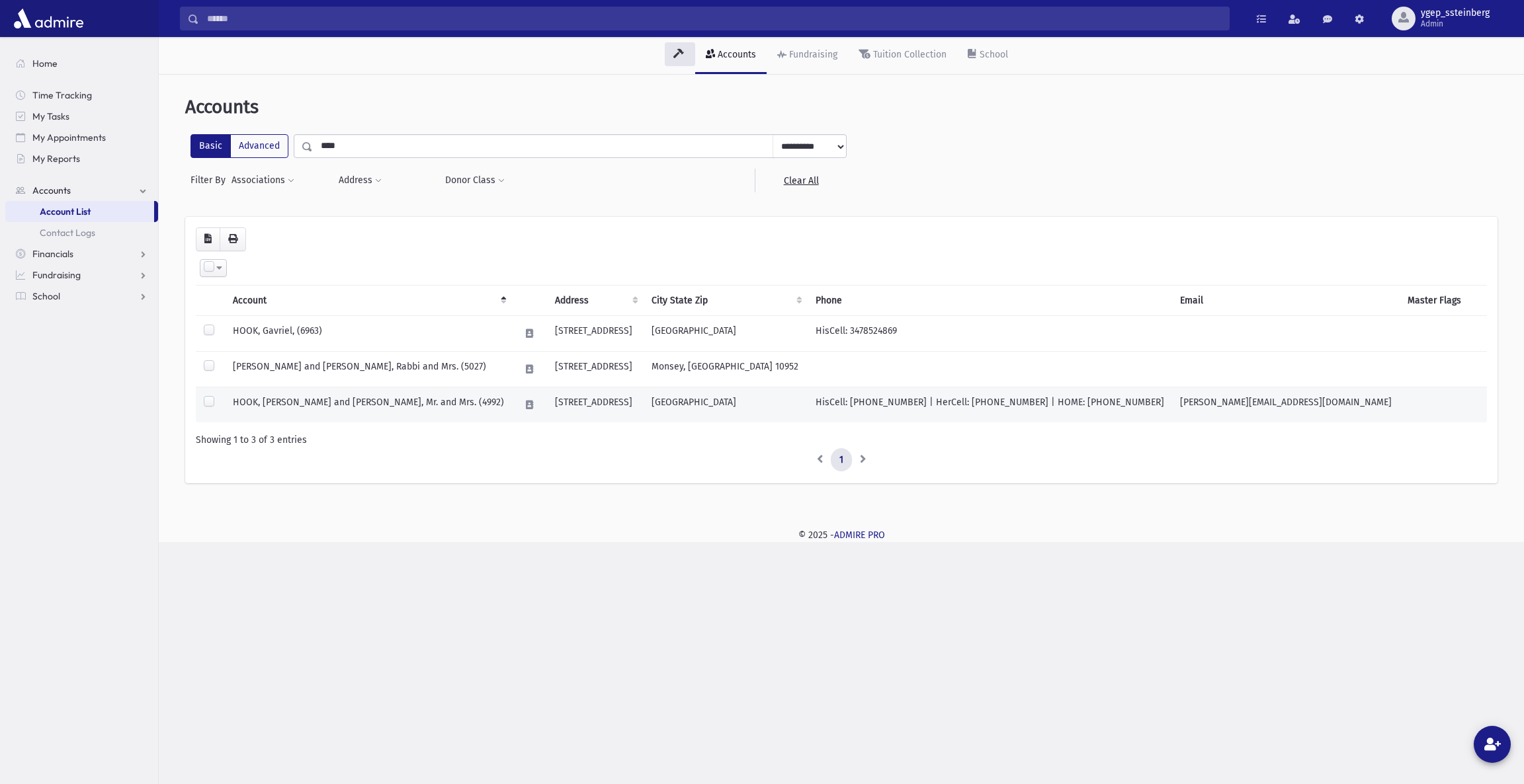
click at [291, 404] on td "HOOK, [PERSON_NAME] and [PERSON_NAME], Mr. and Mrs. (4992)" at bounding box center [368, 405] width 287 height 36
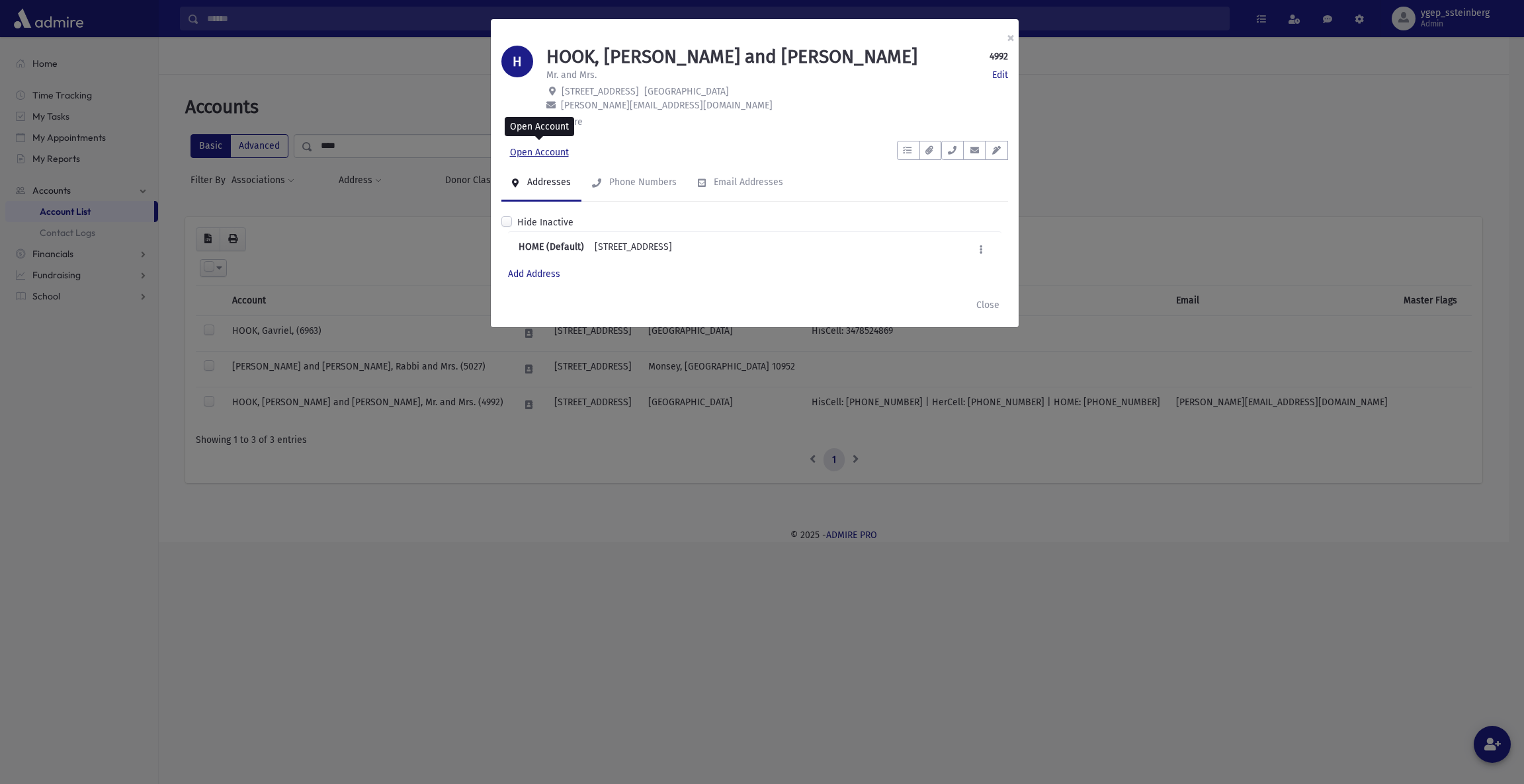
click at [534, 152] on link "Open Account" at bounding box center [539, 152] width 76 height 24
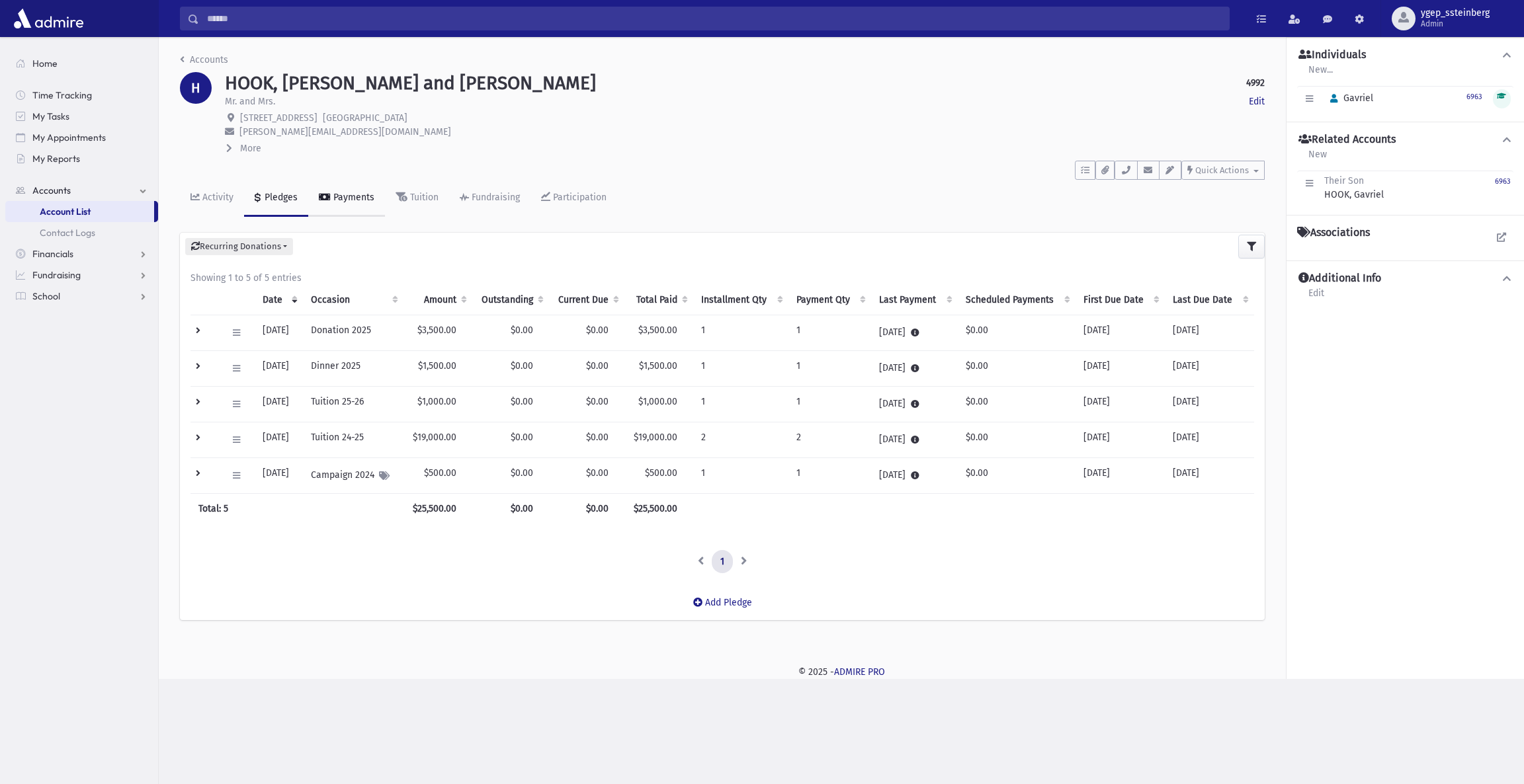
click at [343, 196] on div "Payments" at bounding box center [353, 197] width 44 height 11
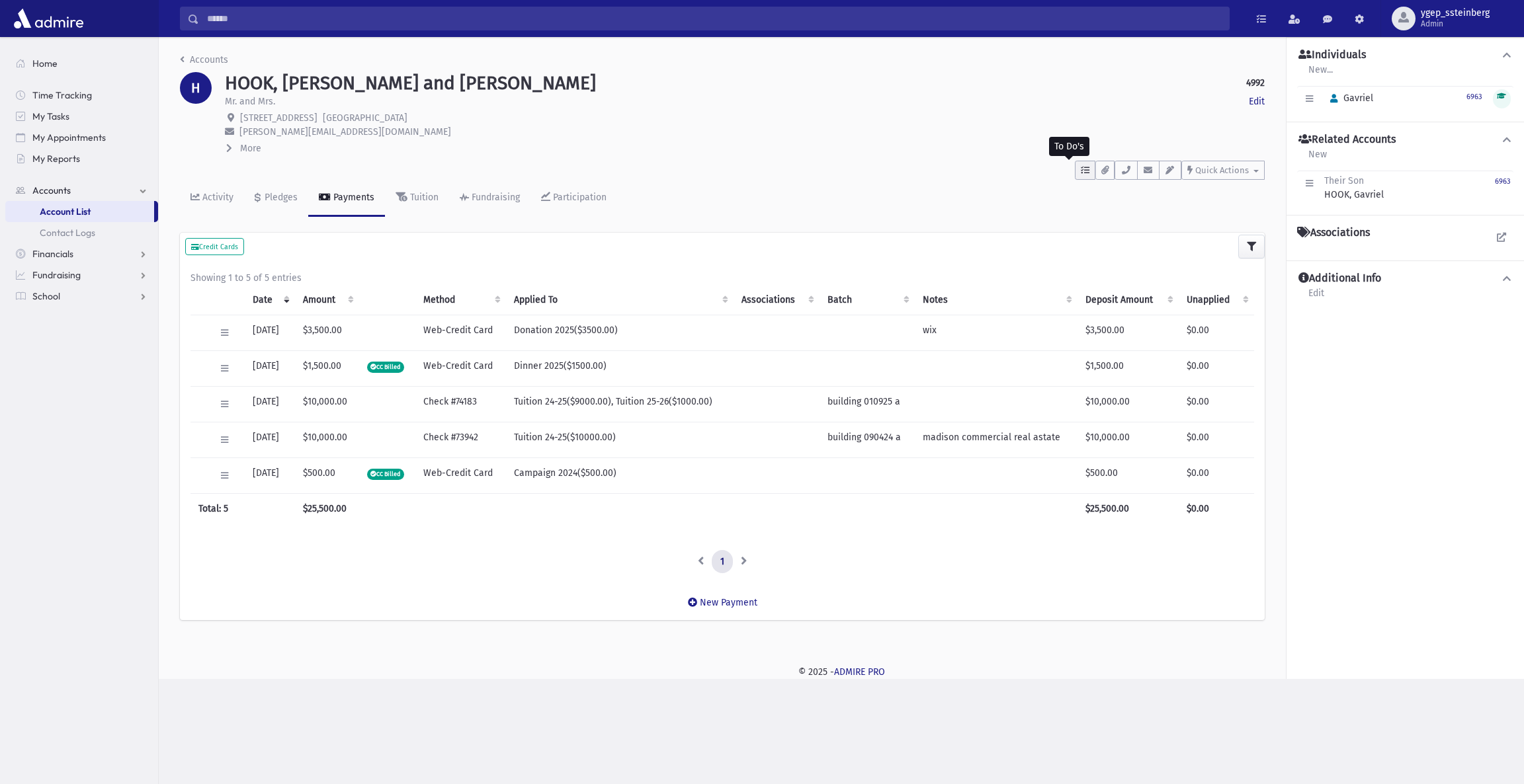
click at [1084, 168] on icon "button" at bounding box center [1085, 170] width 8 height 8
click at [1138, 254] on link "Show List" at bounding box center [1153, 254] width 158 height 30
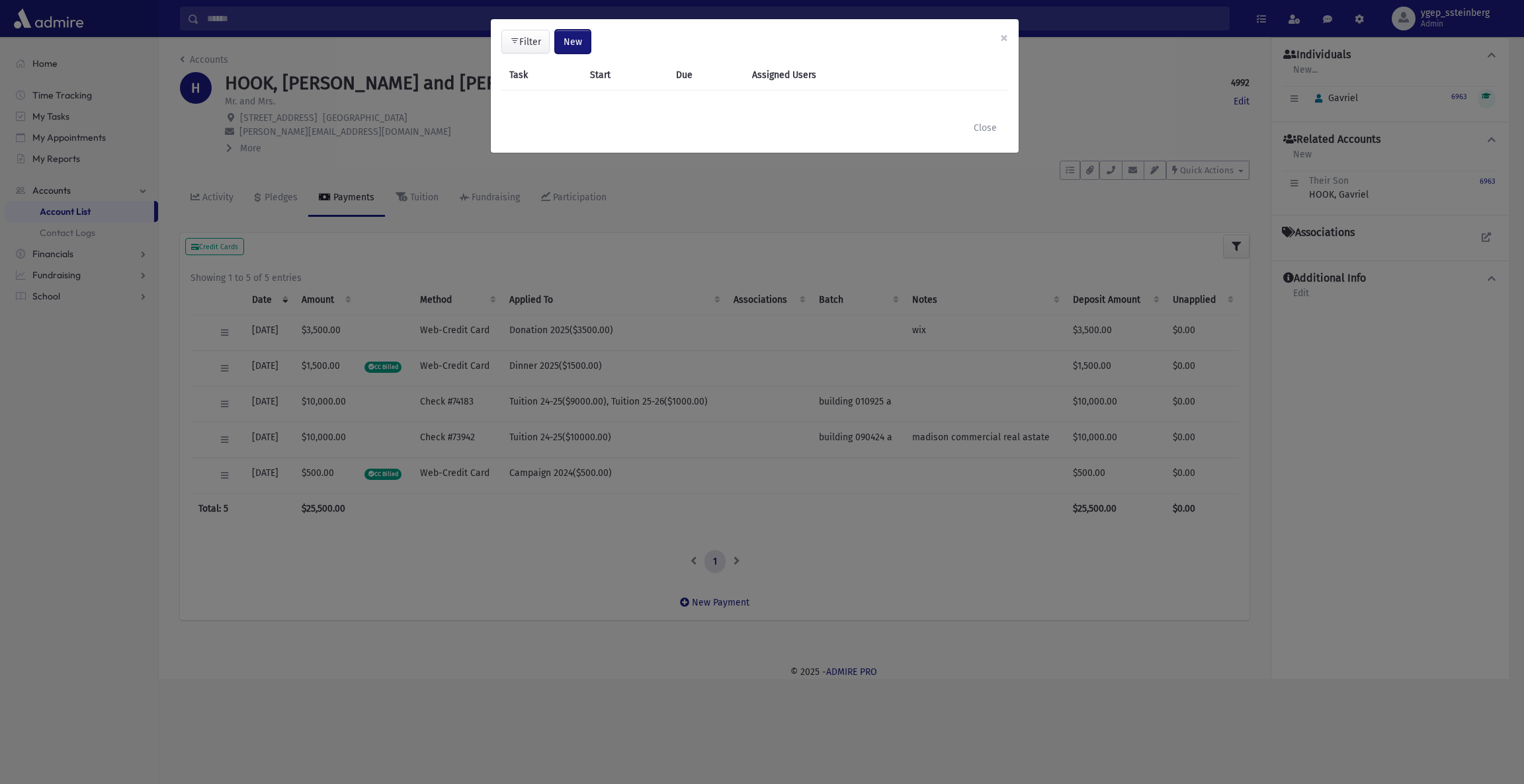
click at [576, 41] on span "New" at bounding box center [573, 41] width 19 height 11
click at [533, 75] on link "Task" at bounding box center [538, 77] width 106 height 25
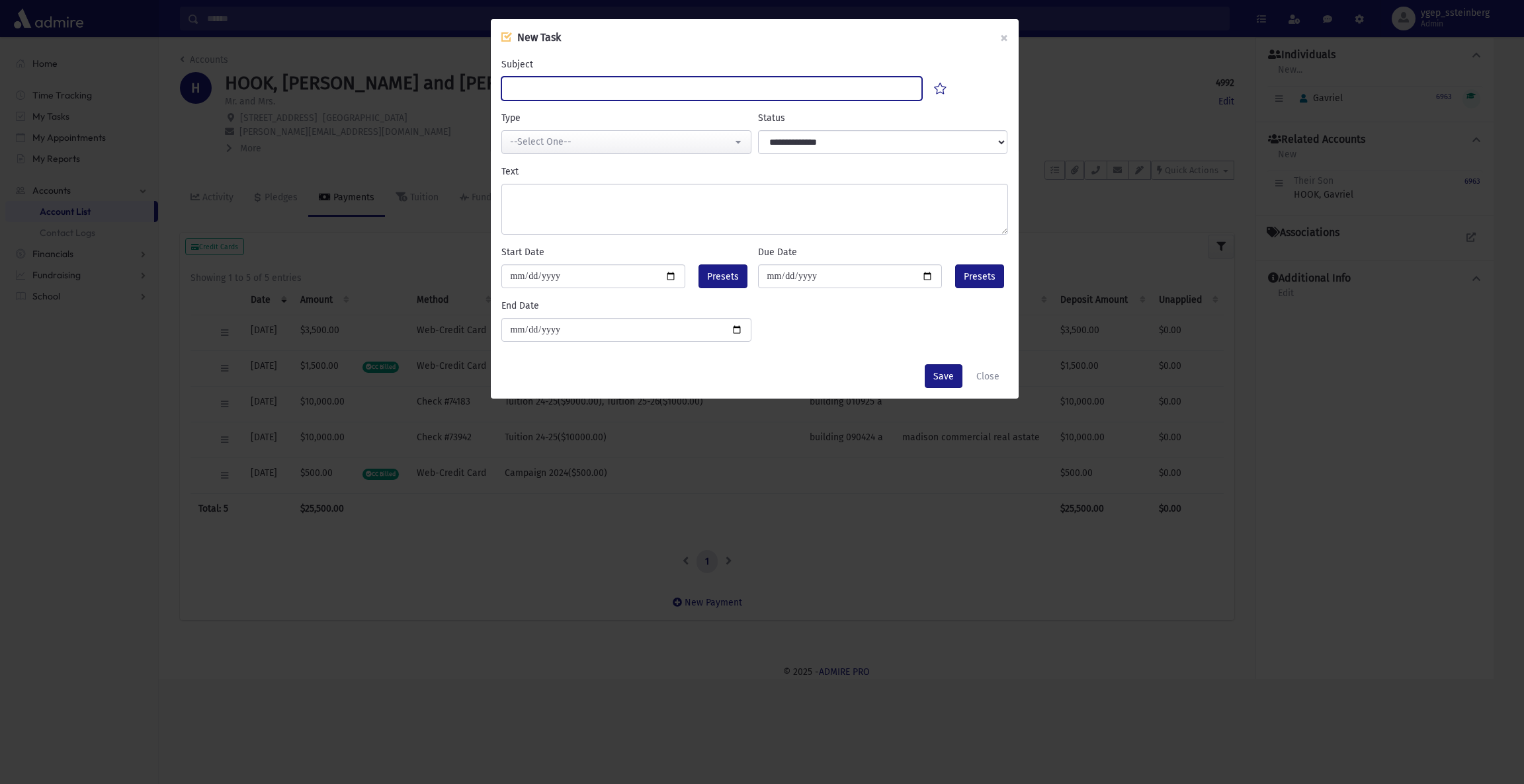
click at [534, 92] on input "Subject" at bounding box center [712, 89] width 422 height 24
type input "******"
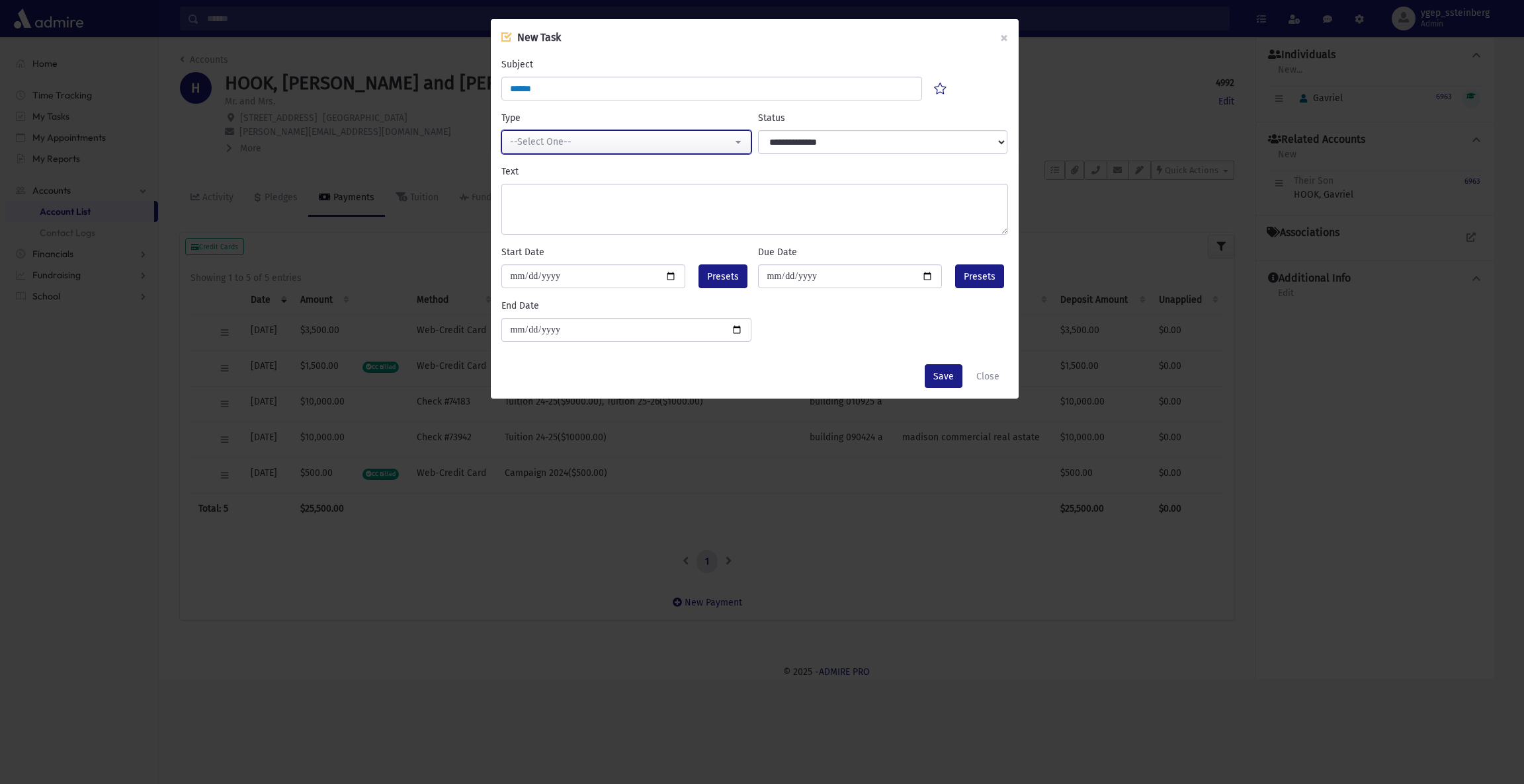
click at [557, 139] on div "--Select One--" at bounding box center [621, 141] width 222 height 14
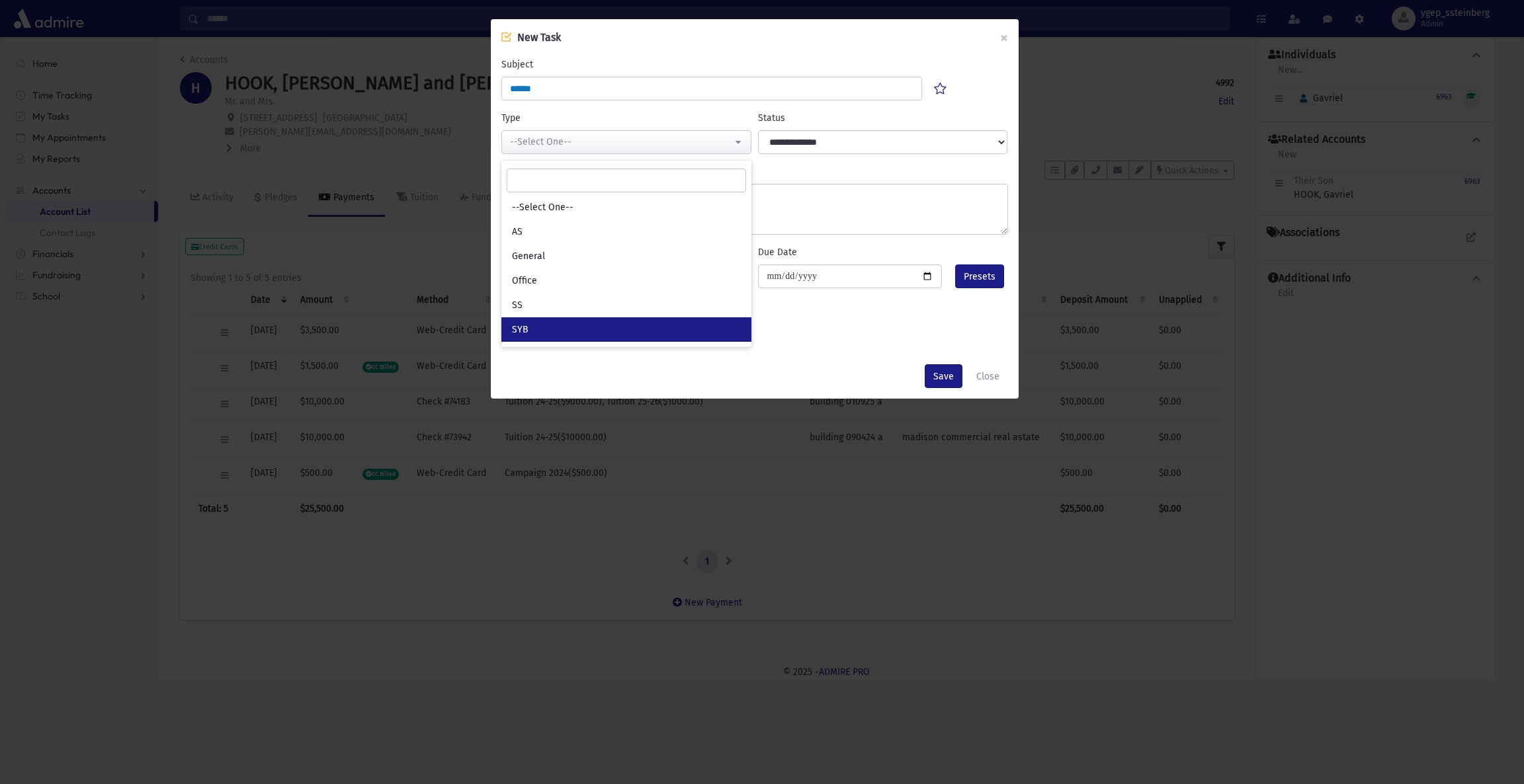
click at [533, 317] on link "SYB" at bounding box center [626, 329] width 250 height 25
select select "*"
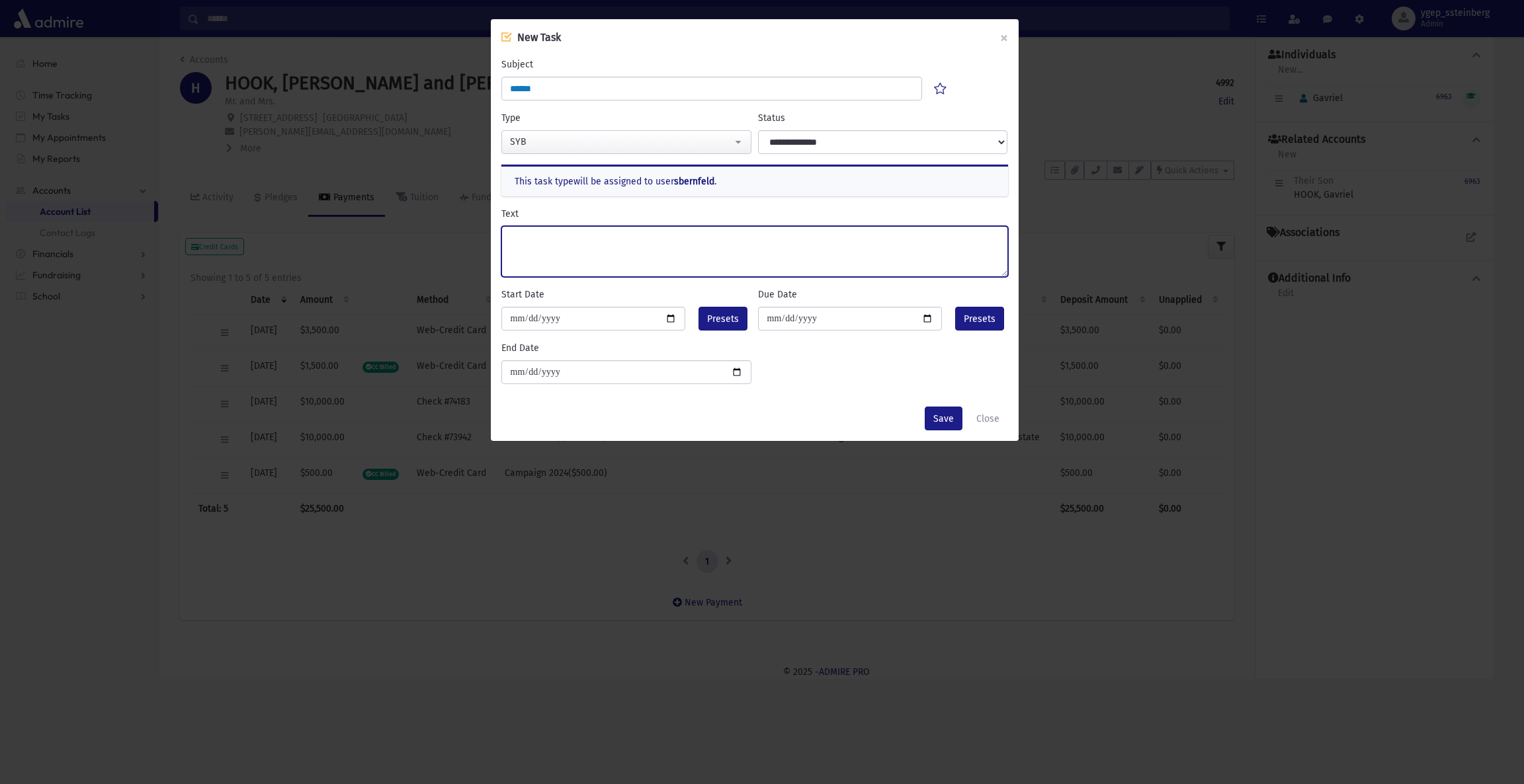
click at [538, 237] on textarea "Text" at bounding box center [754, 251] width 506 height 51
click at [563, 237] on textarea "**********" at bounding box center [754, 251] width 506 height 51
type textarea "**********"
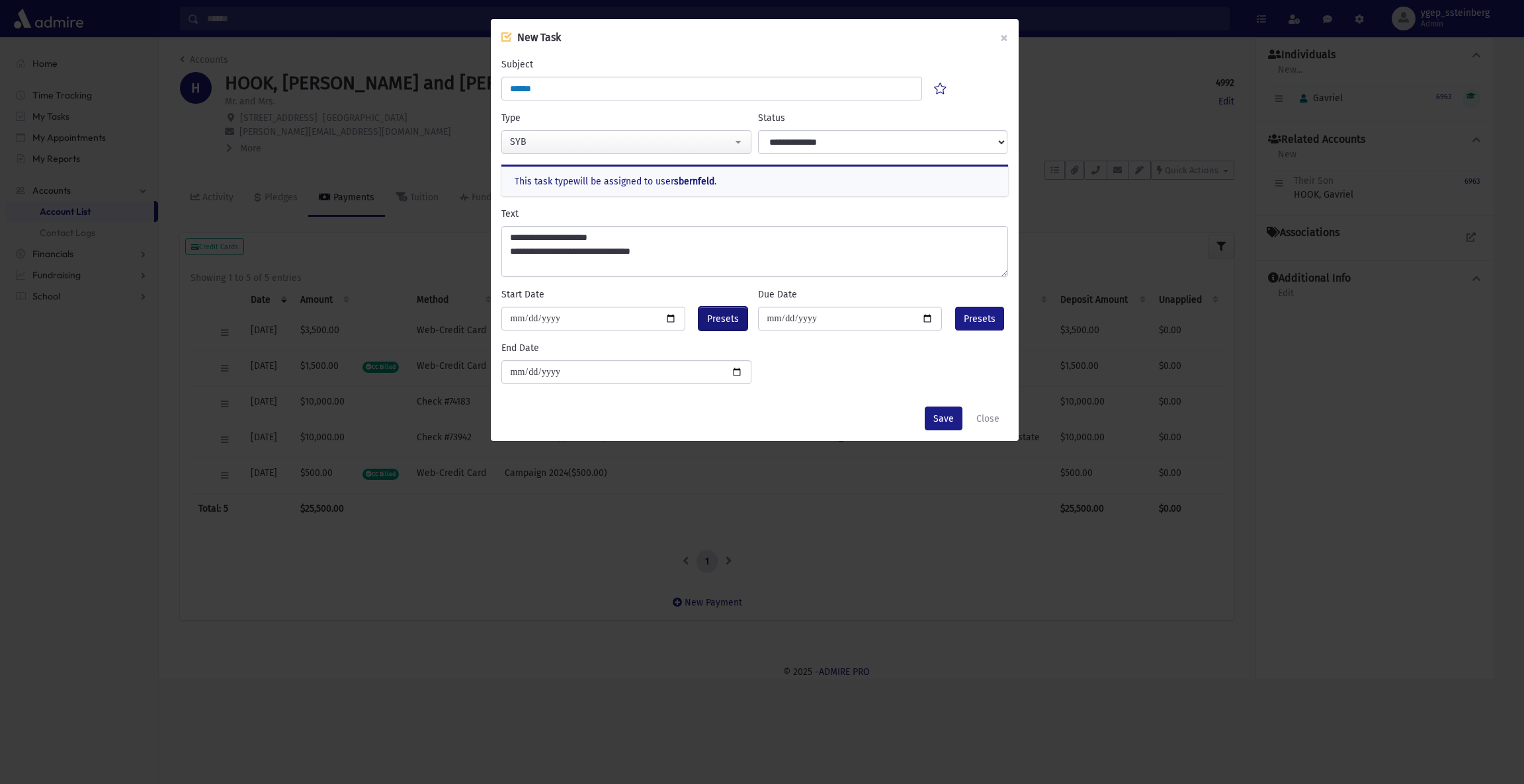
click at [713, 319] on span "Presets" at bounding box center [722, 319] width 31 height 14
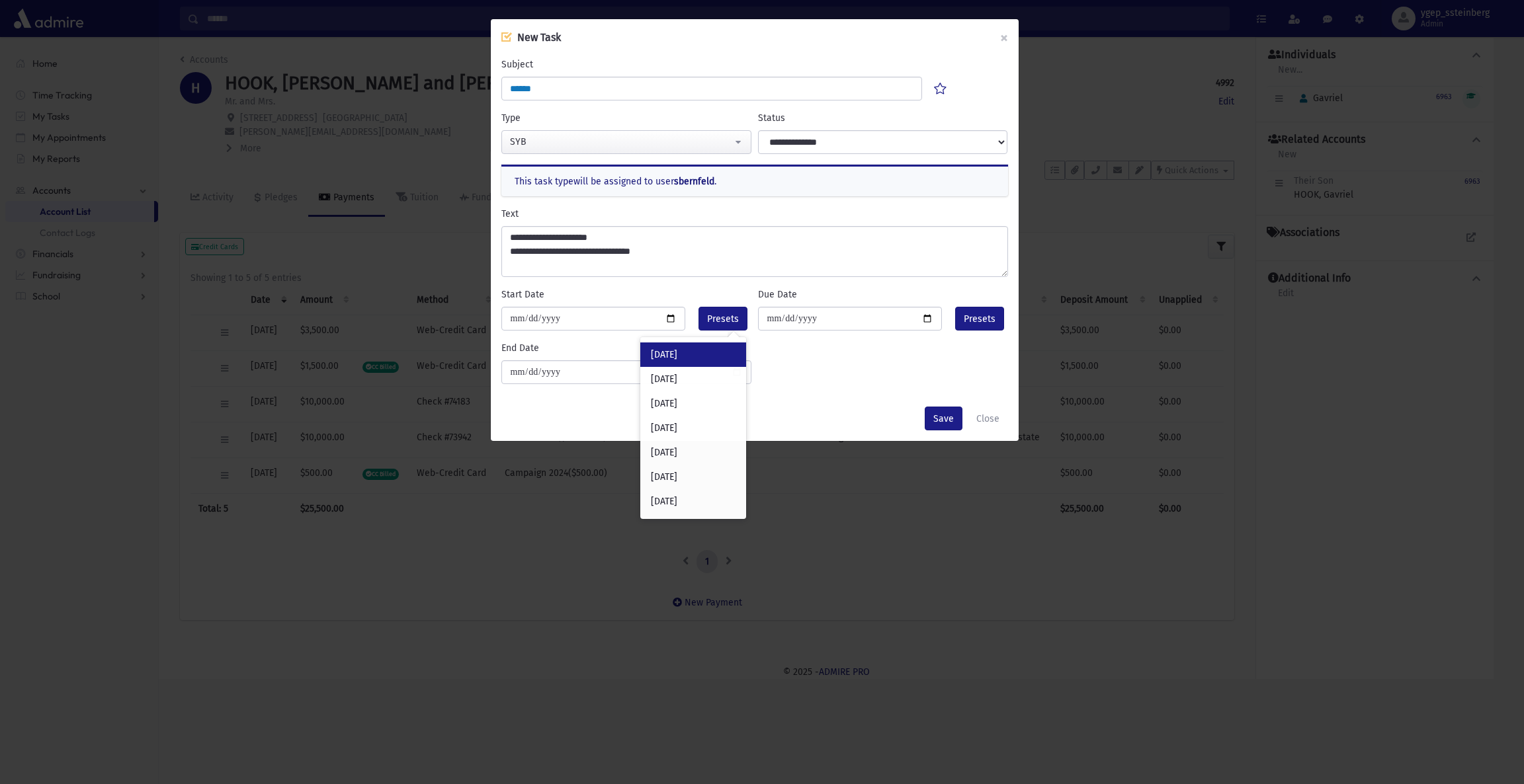
click at [692, 349] on div "[DATE]" at bounding box center [693, 355] width 106 height 25
type input "**********"
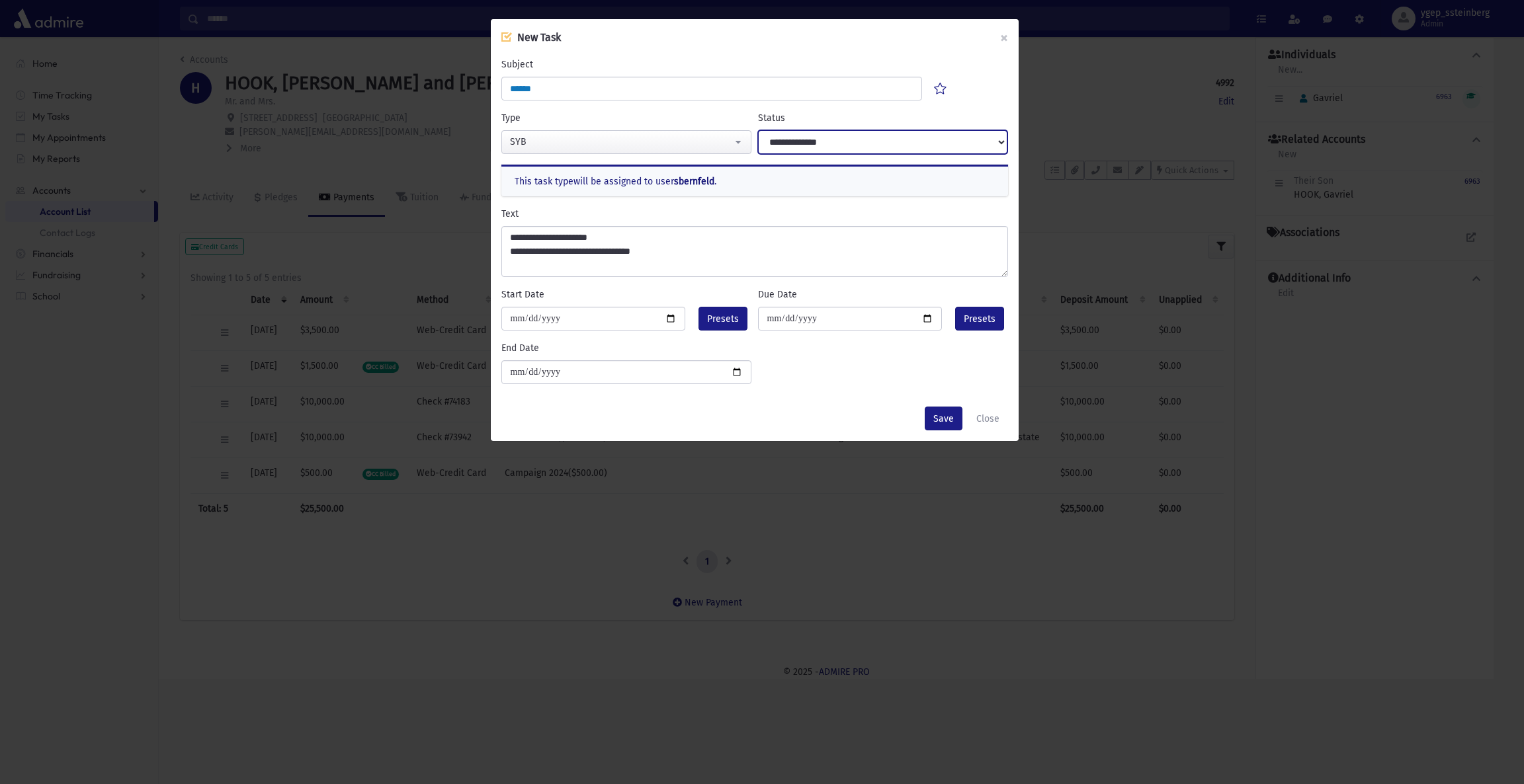
click at [825, 145] on select "**********" at bounding box center [882, 142] width 250 height 24
select select "****"
click at [758, 130] on select "**********" at bounding box center [882, 142] width 250 height 24
click at [936, 411] on button "Save" at bounding box center [943, 418] width 38 height 24
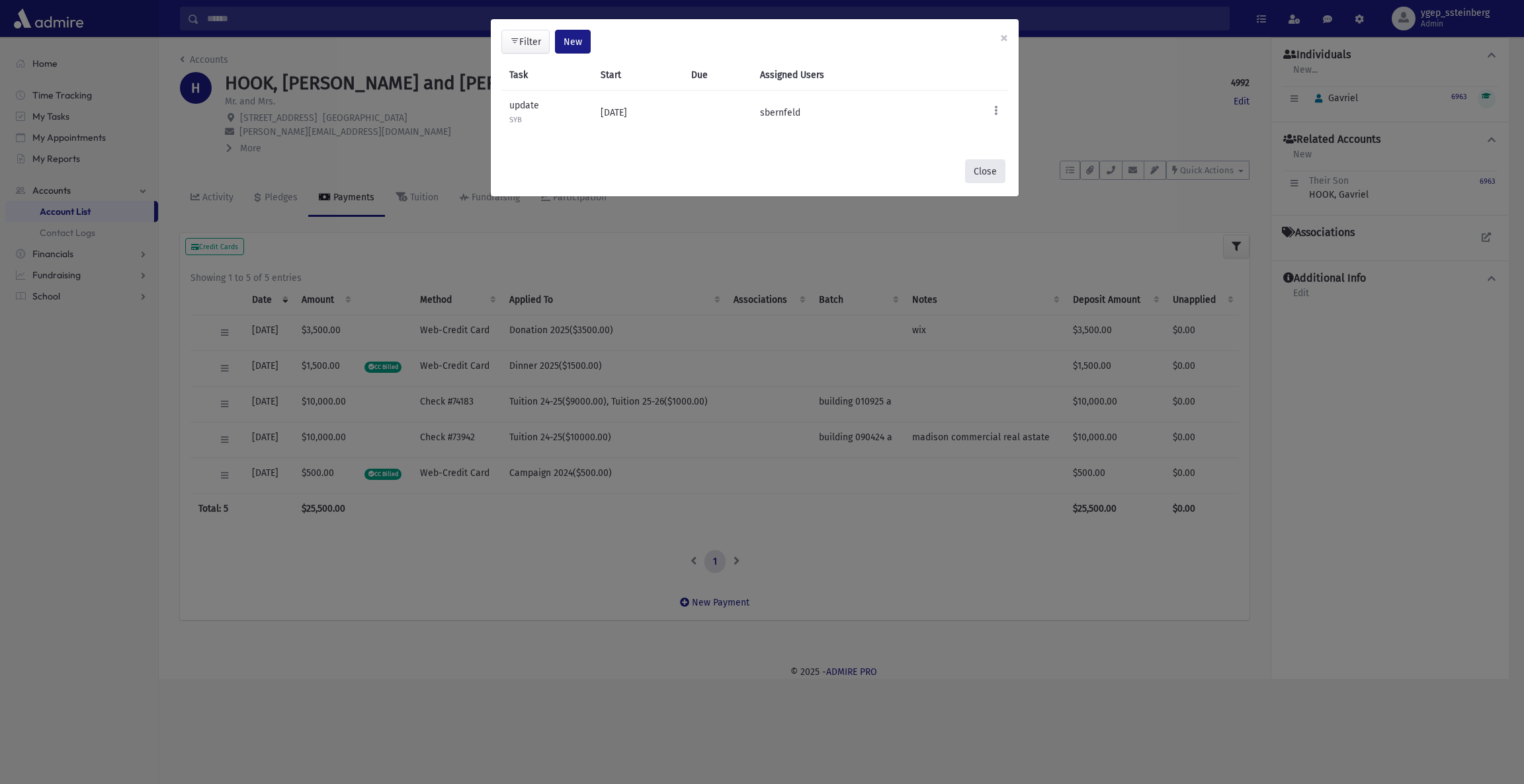
click at [982, 167] on button "Close" at bounding box center [986, 171] width 41 height 24
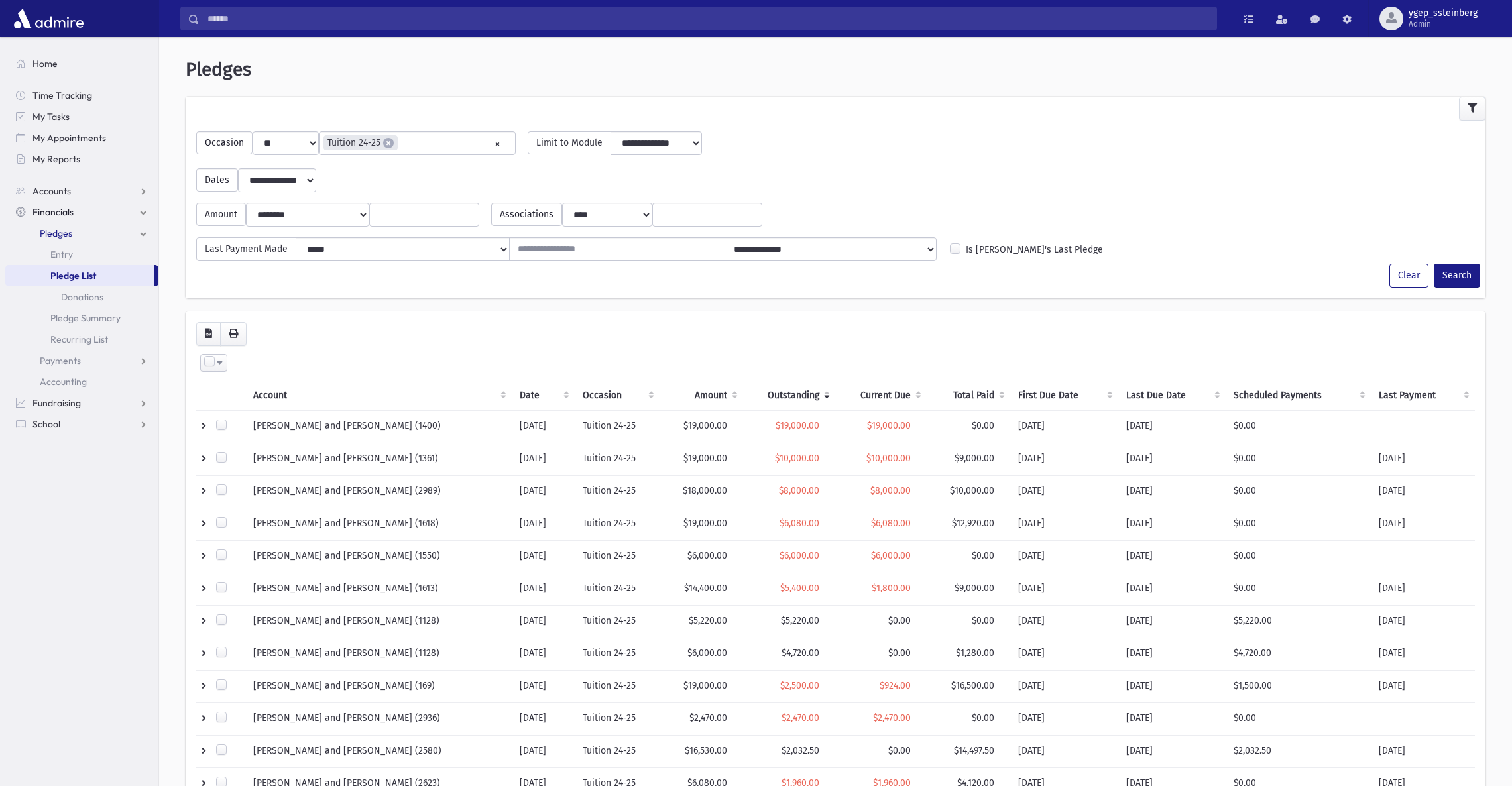
select select
click at [899, 396] on th "Current Due" at bounding box center [880, 396] width 91 height 31
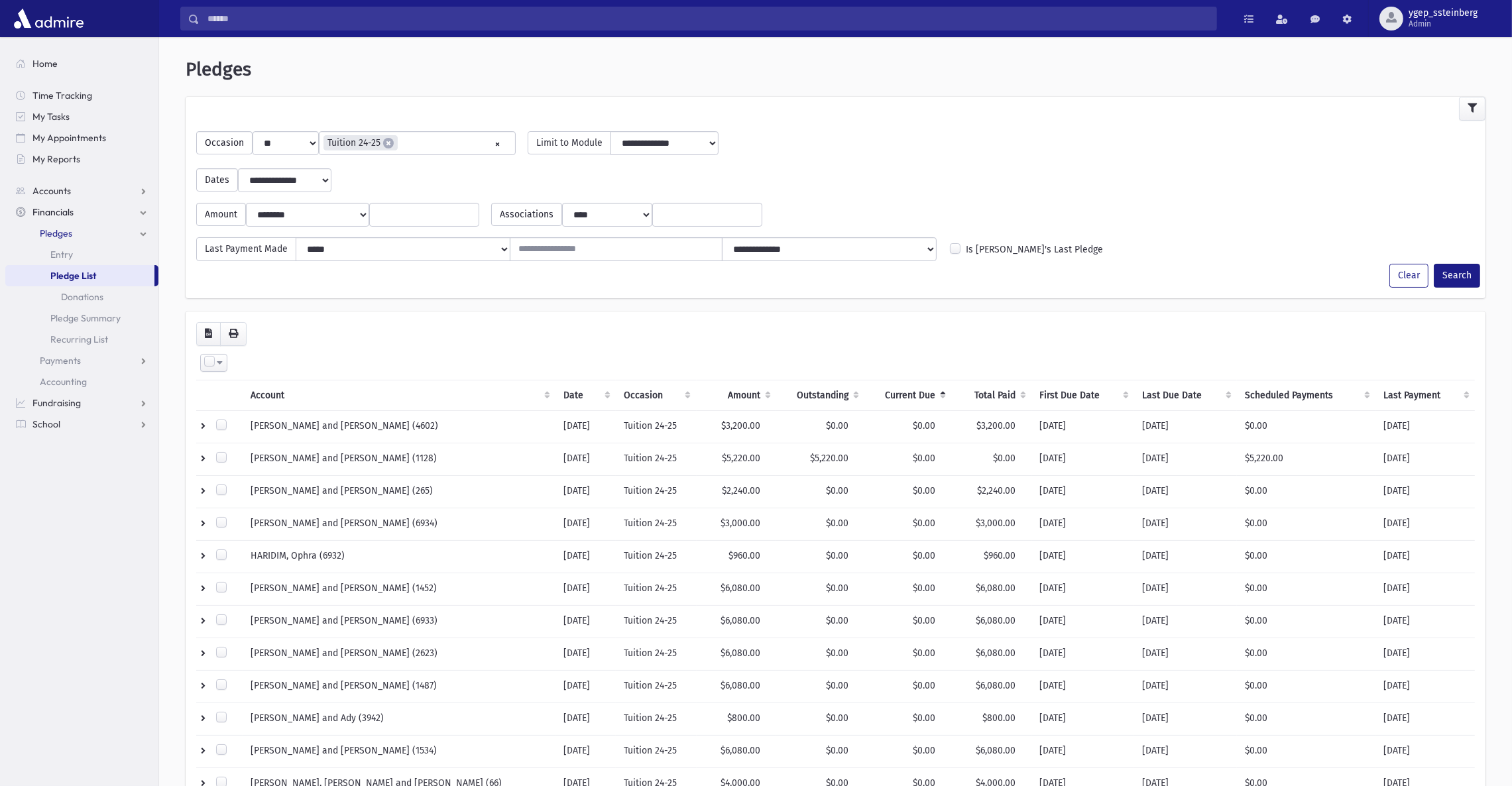
click at [899, 396] on th "Current Due" at bounding box center [908, 396] width 87 height 31
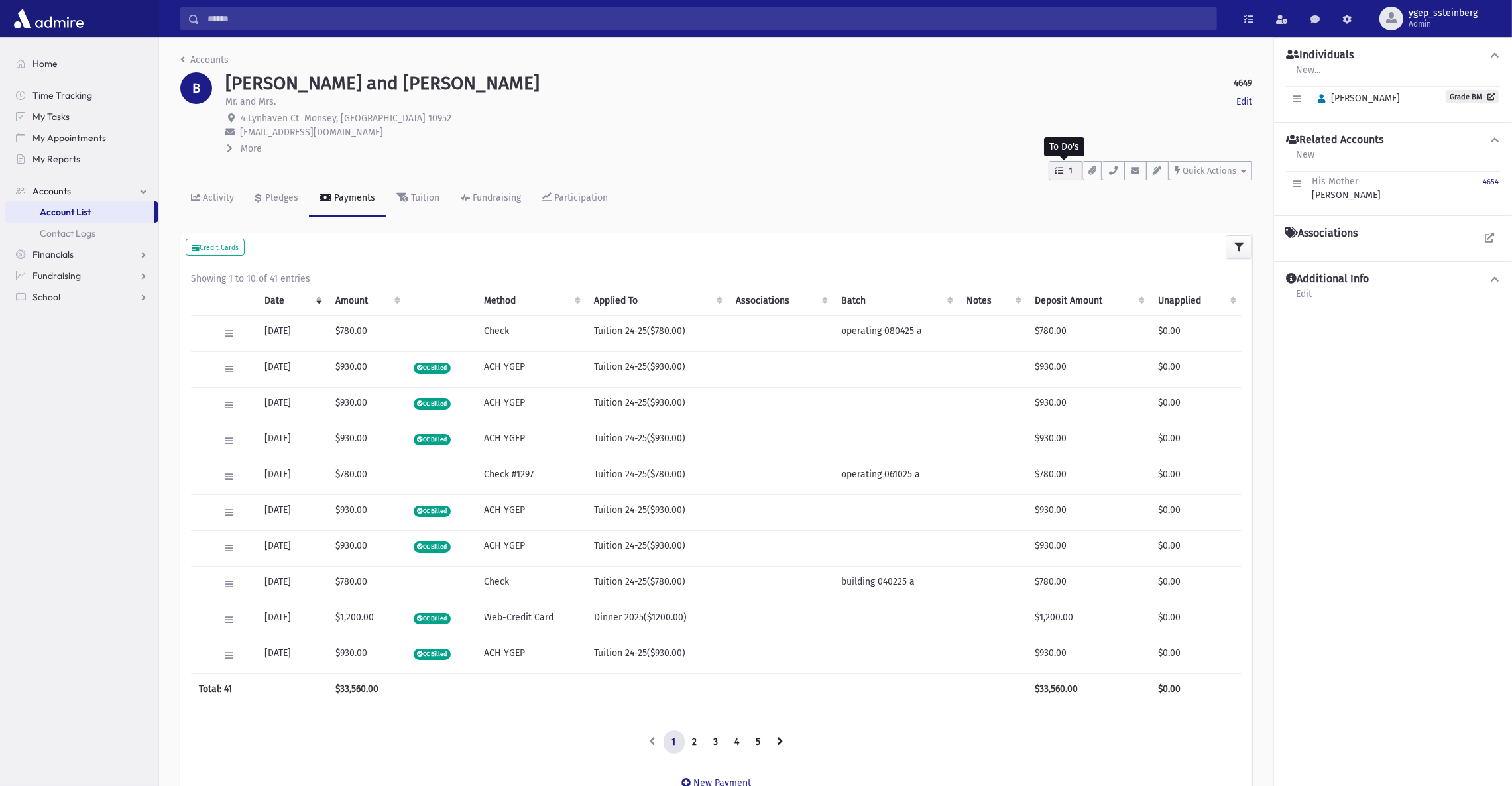
click at [1059, 166] on icon "button" at bounding box center [1059, 171] width 8 height 8
click at [876, 145] on div "More" at bounding box center [739, 149] width 1027 height 14
